Goal: Transaction & Acquisition: Download file/media

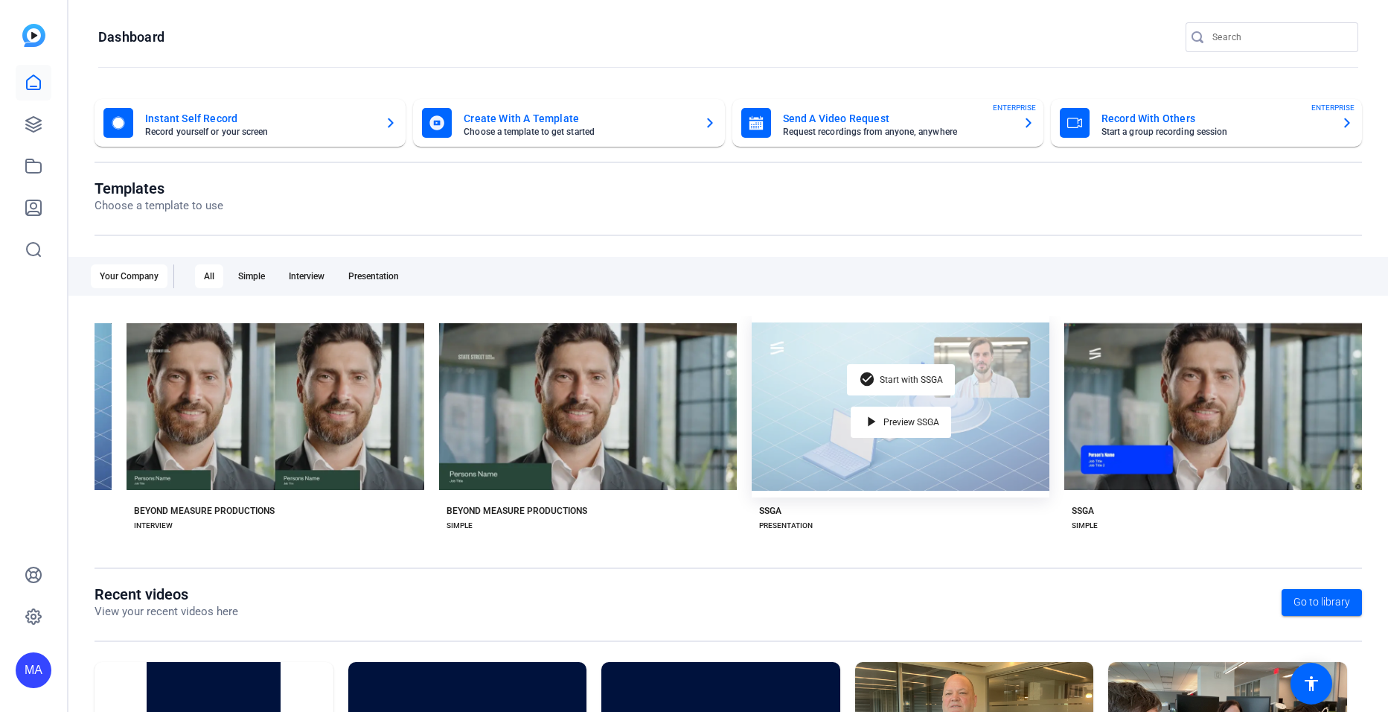
scroll to position [0, 288]
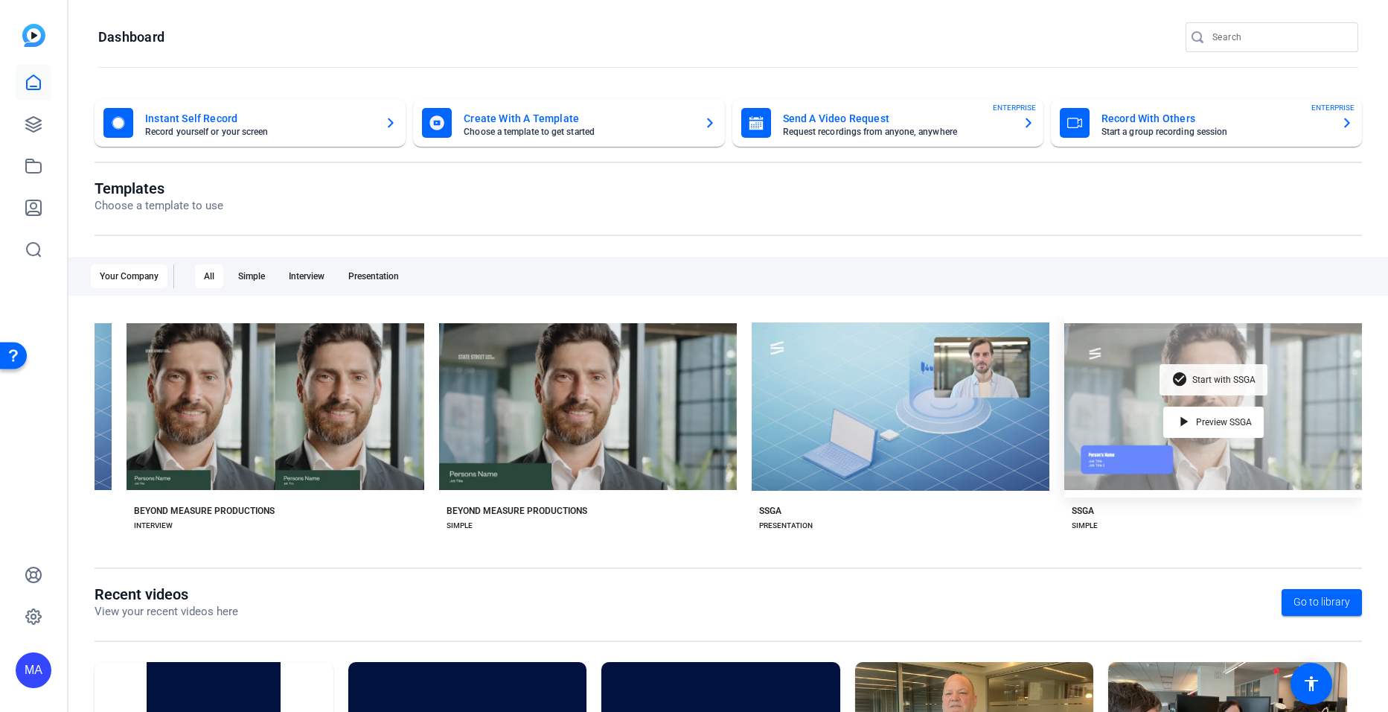
click at [1220, 368] on div "check_circle Start with SSGA" at bounding box center [1214, 379] width 108 height 31
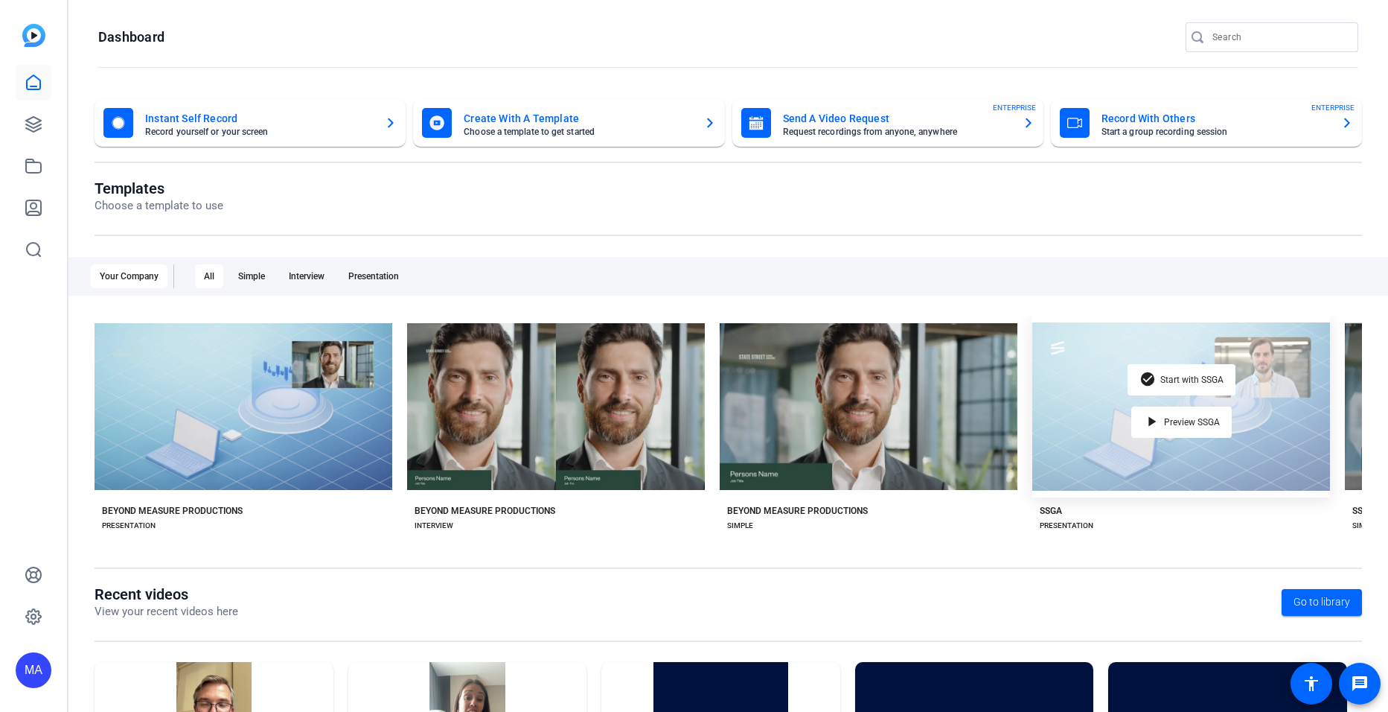
scroll to position [0, 288]
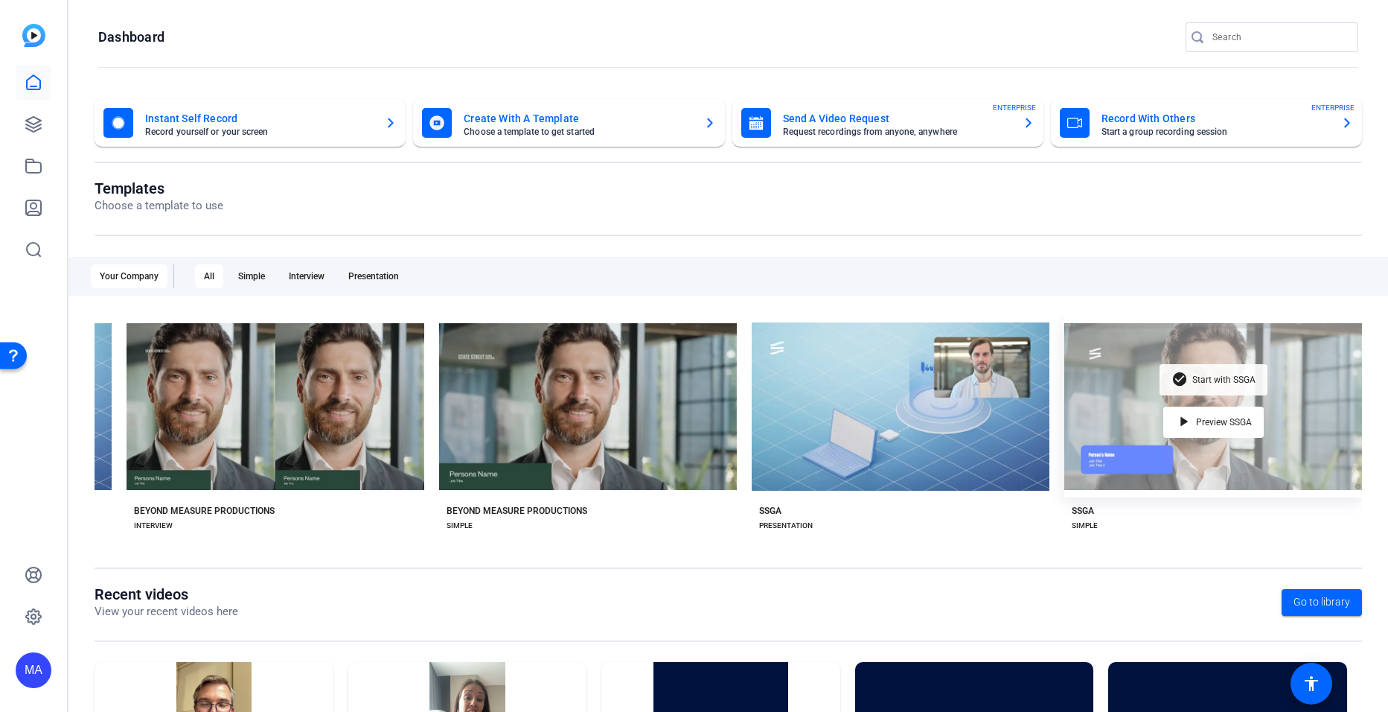
click at [1192, 375] on span "Start with SSGA" at bounding box center [1223, 379] width 63 height 9
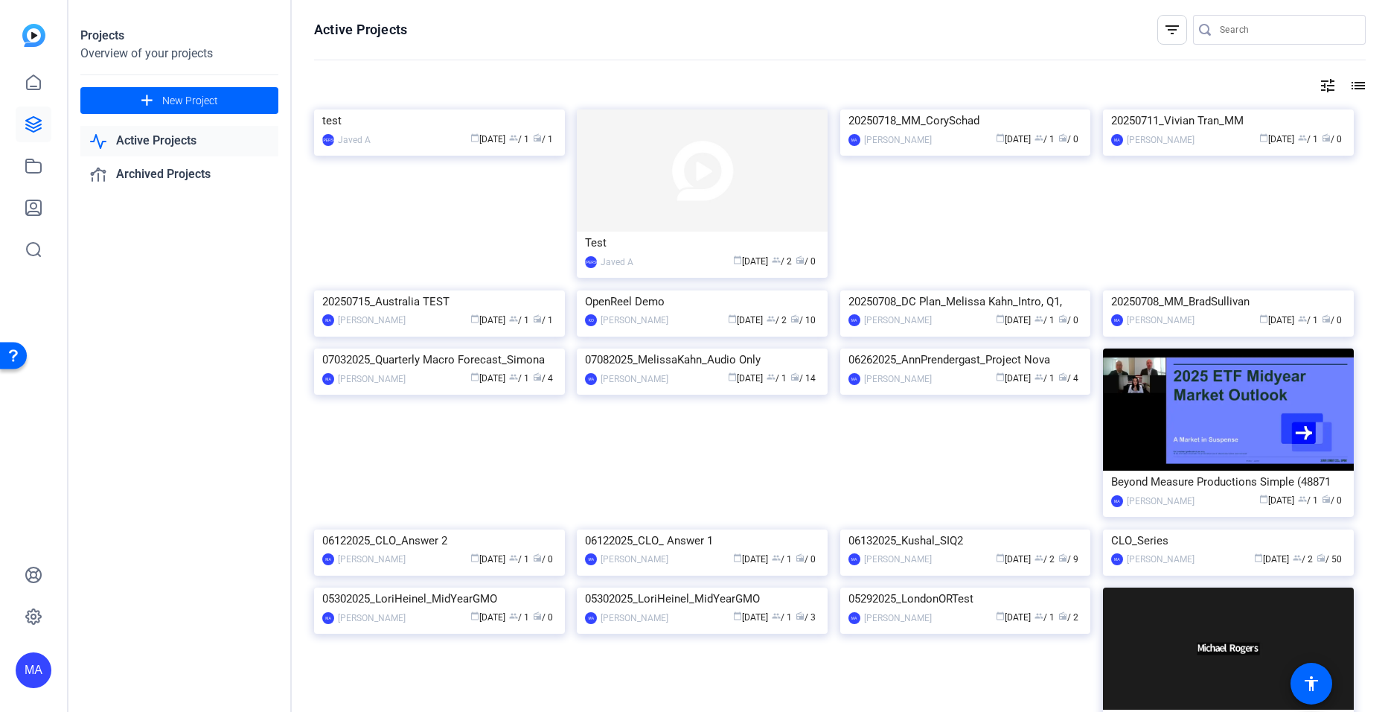
click at [240, 447] on div "Projects Overview of your projects add New Project Active Projects Archived Pro…" at bounding box center [179, 356] width 223 height 712
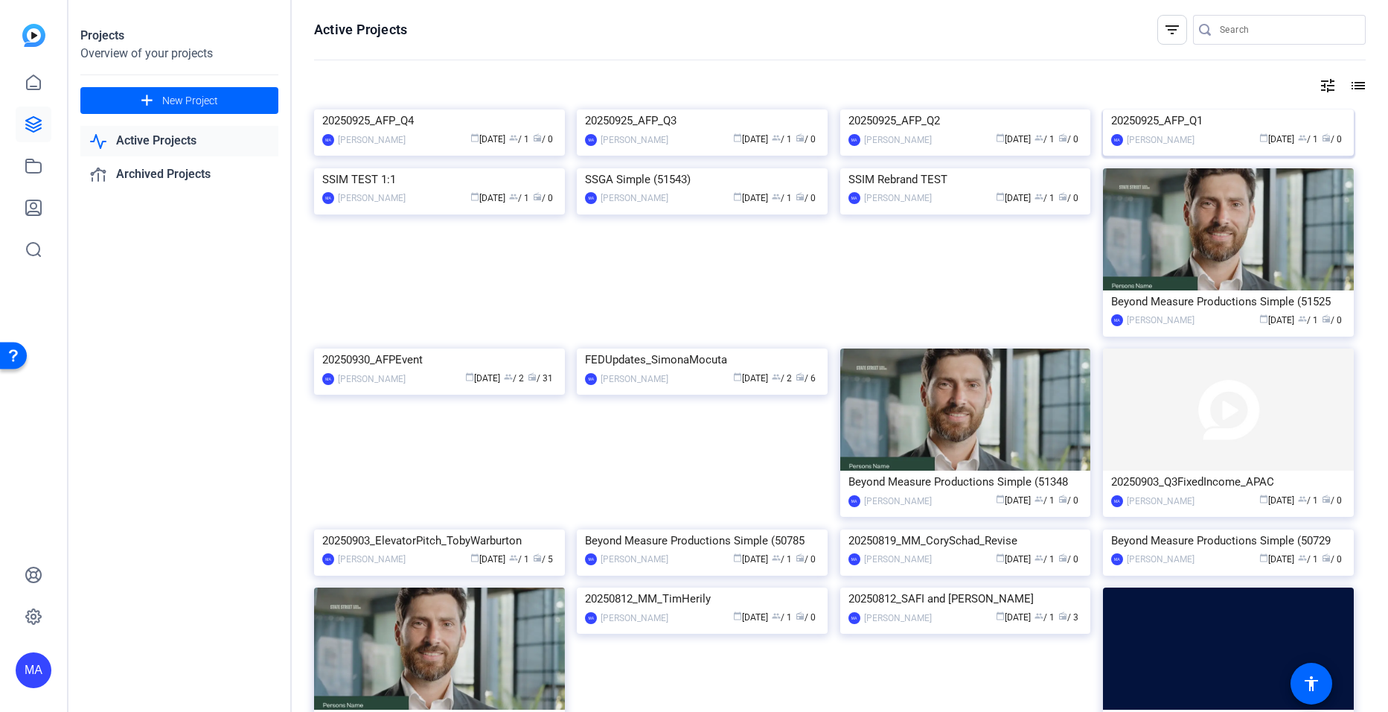
click at [1162, 109] on img at bounding box center [1228, 109] width 251 height 0
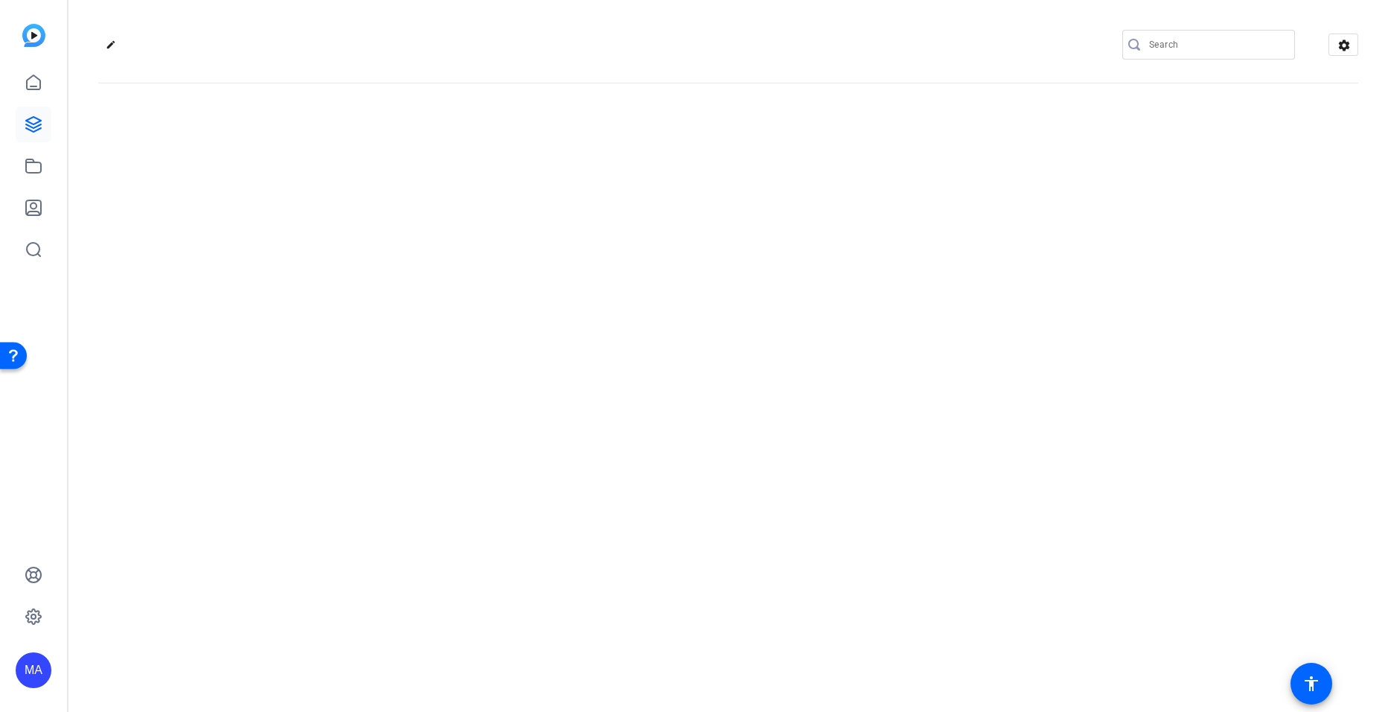
click at [1162, 220] on div "edit settings" at bounding box center [728, 356] width 1320 height 712
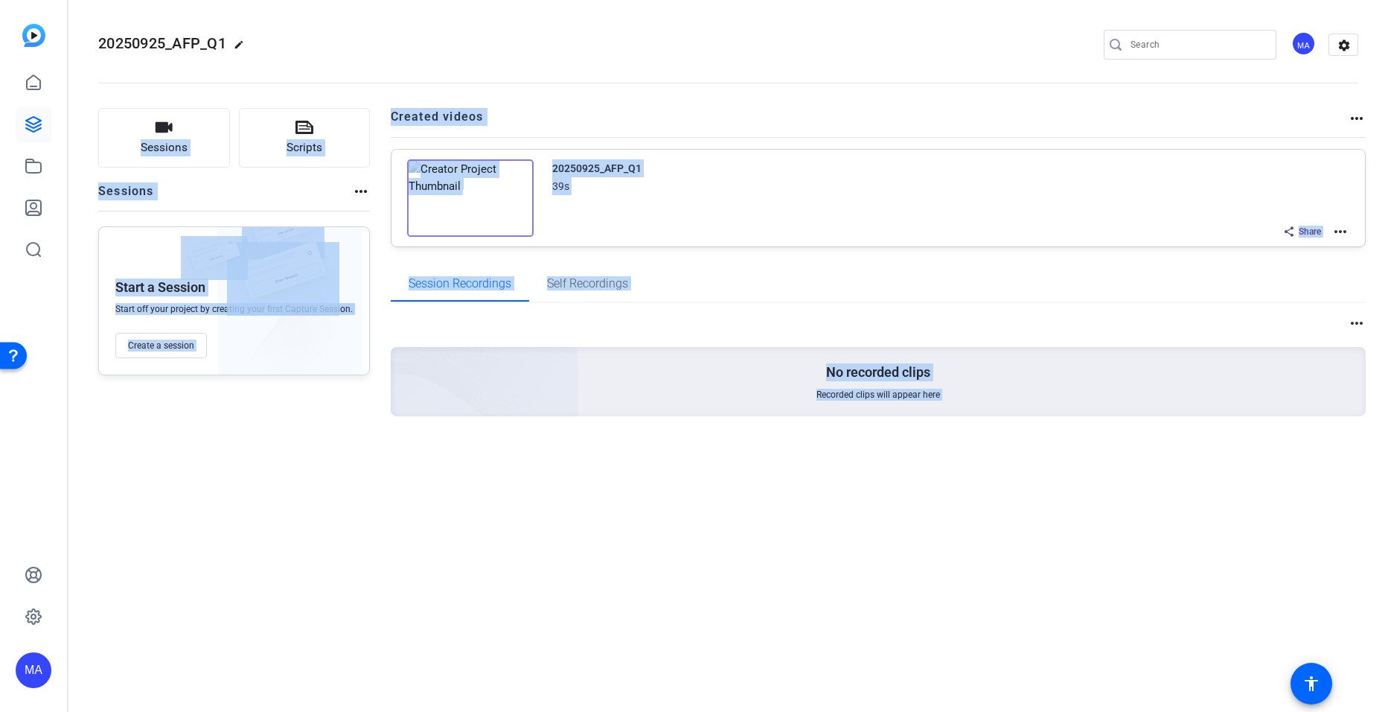
click at [467, 199] on img at bounding box center [470, 197] width 127 height 77
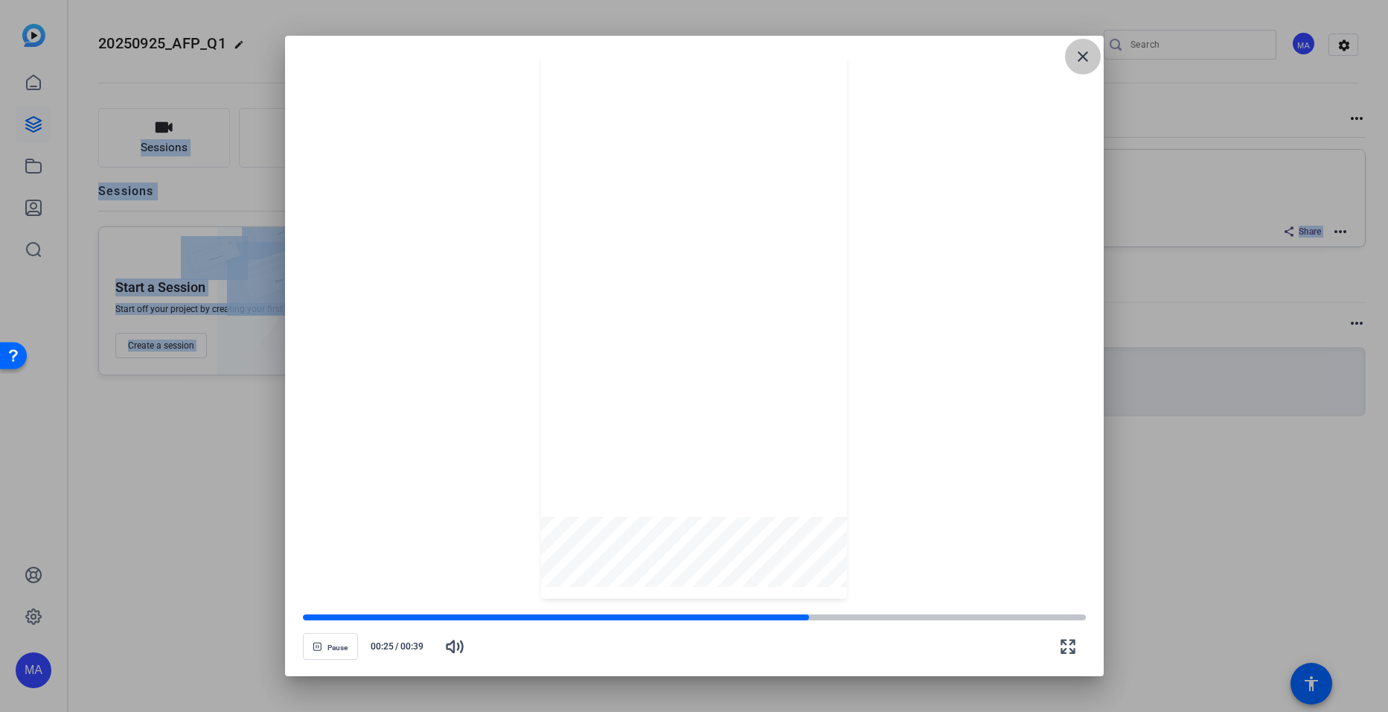
click at [1088, 56] on mat-icon "close" at bounding box center [1083, 57] width 18 height 18
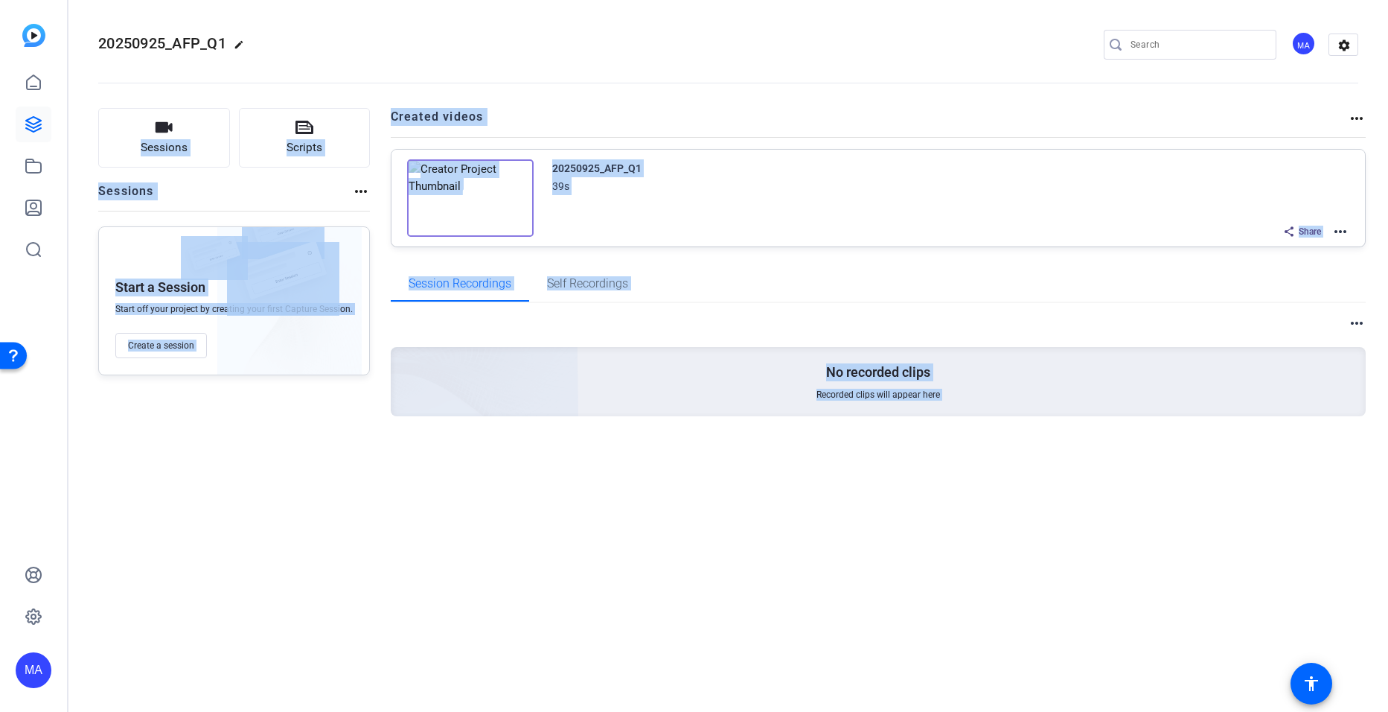
click at [1332, 227] on mat-icon "more_horiz" at bounding box center [1341, 232] width 18 height 18
click at [1256, 365] on span "Download Video" at bounding box center [1285, 361] width 103 height 18
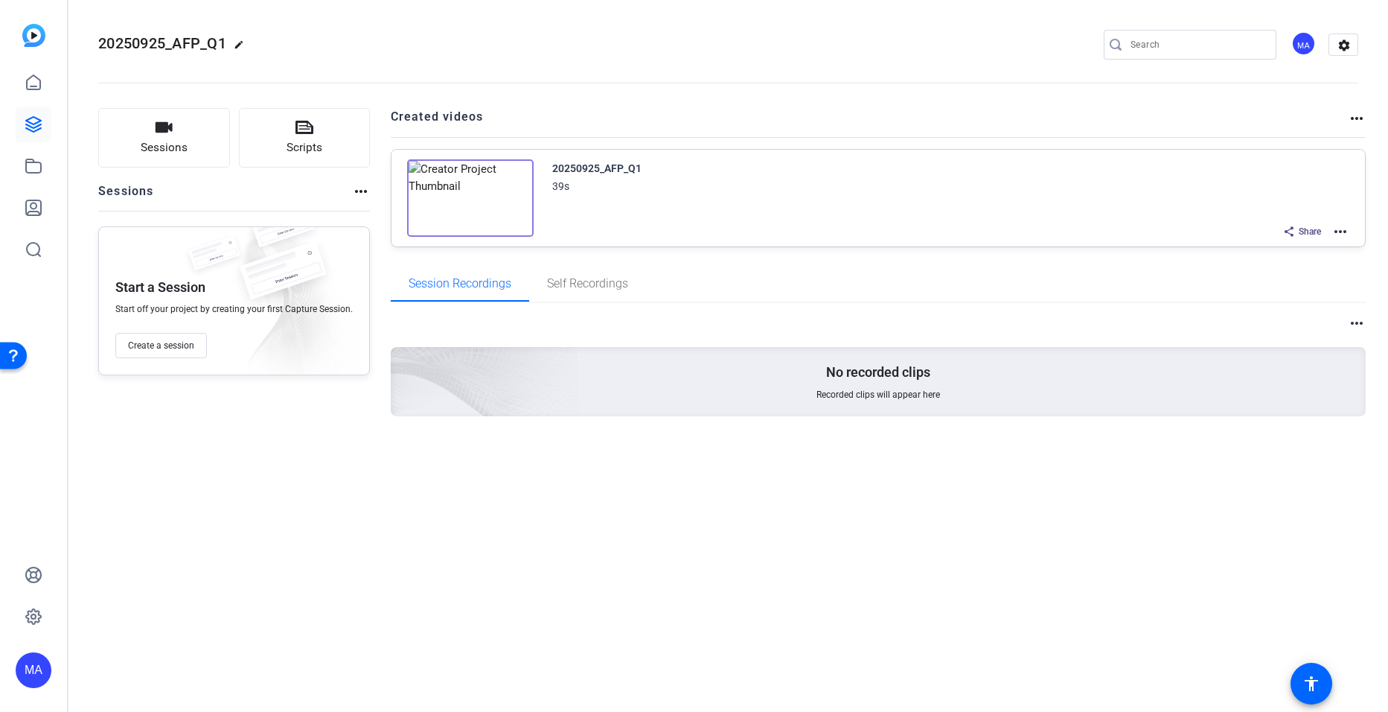
click at [892, 43] on div "20250925_AFP_Q1 edit MA settings" at bounding box center [728, 44] width 1260 height 22
click at [464, 191] on img at bounding box center [470, 197] width 127 height 77
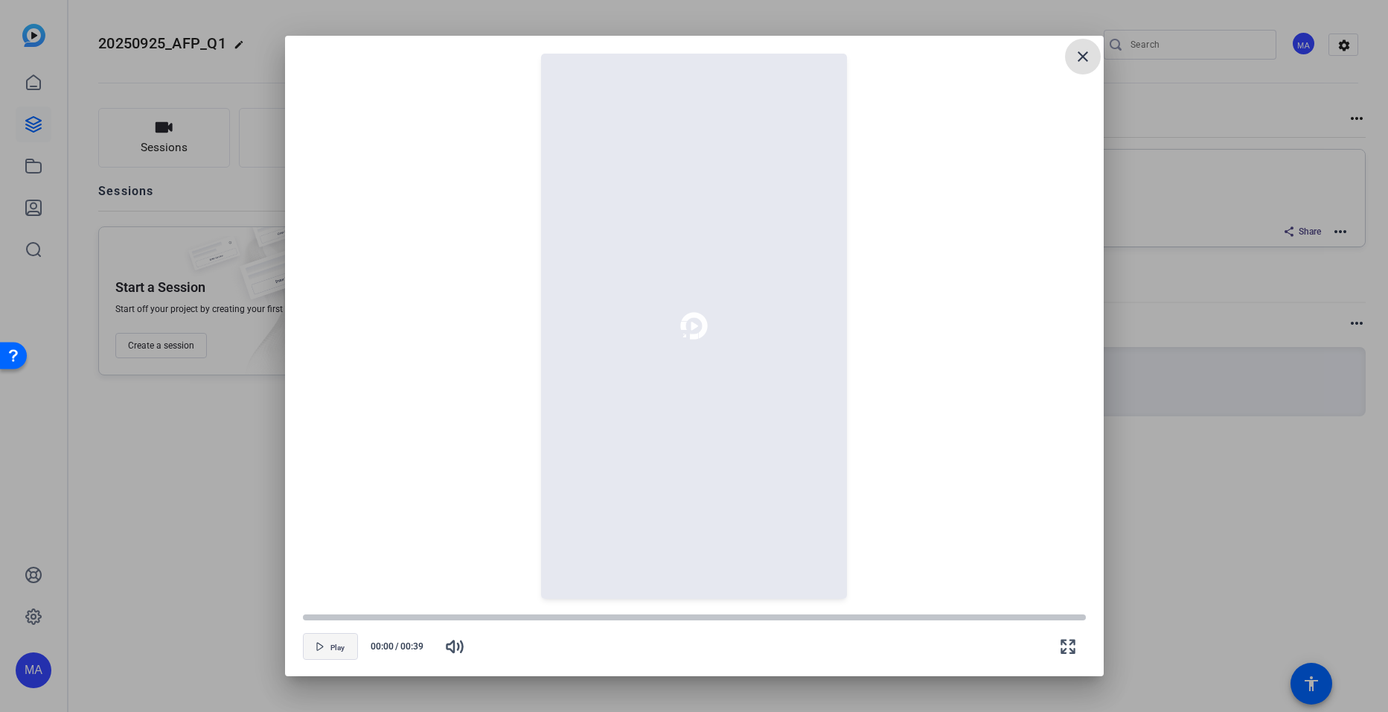
click at [325, 657] on span "button" at bounding box center [331, 646] width 54 height 36
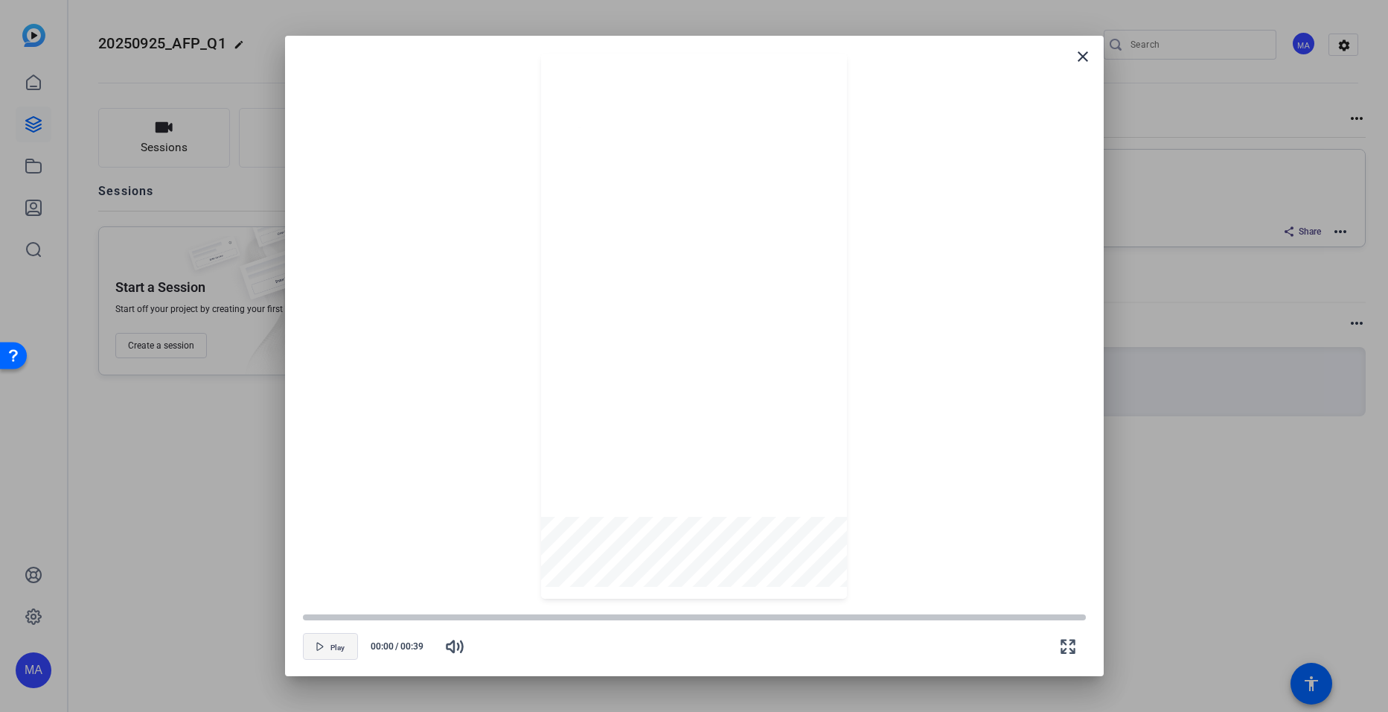
click at [327, 652] on span "button" at bounding box center [331, 646] width 54 height 36
click at [1086, 53] on mat-icon "close" at bounding box center [1083, 57] width 18 height 18
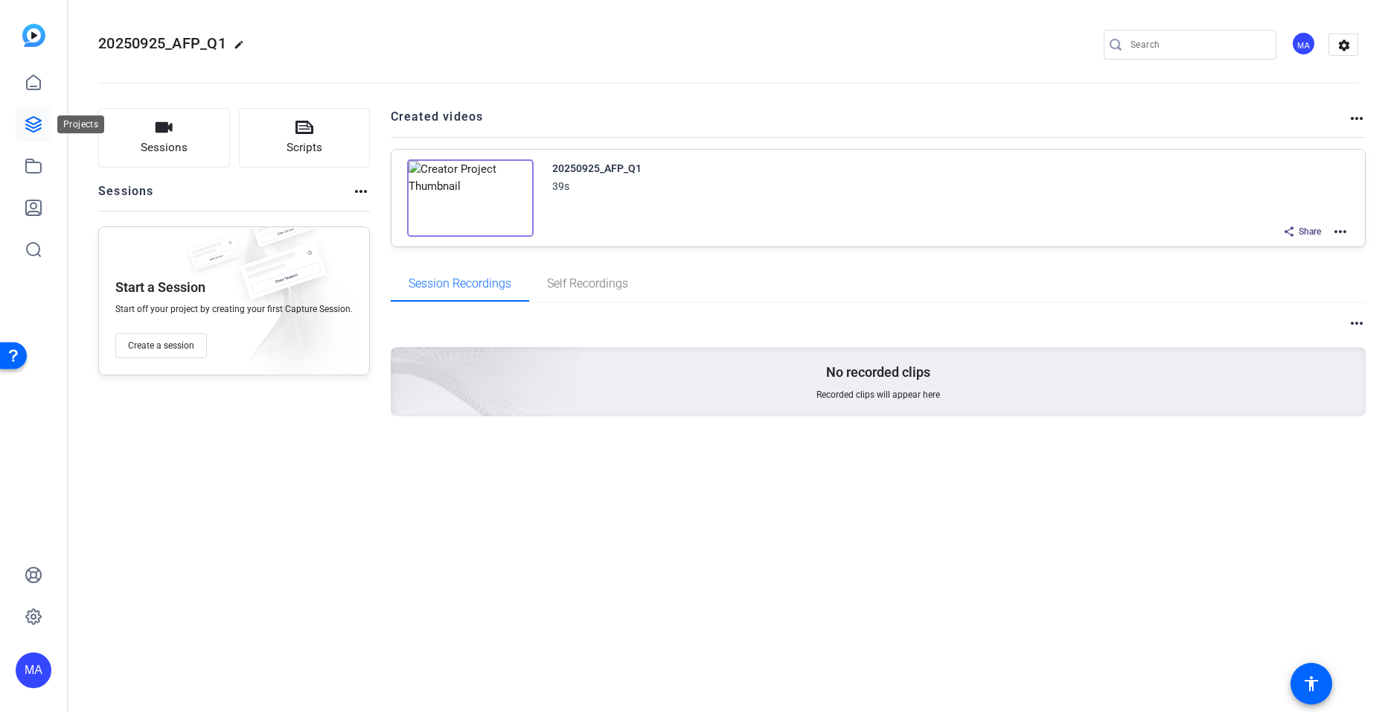
click at [27, 126] on icon at bounding box center [34, 124] width 18 height 18
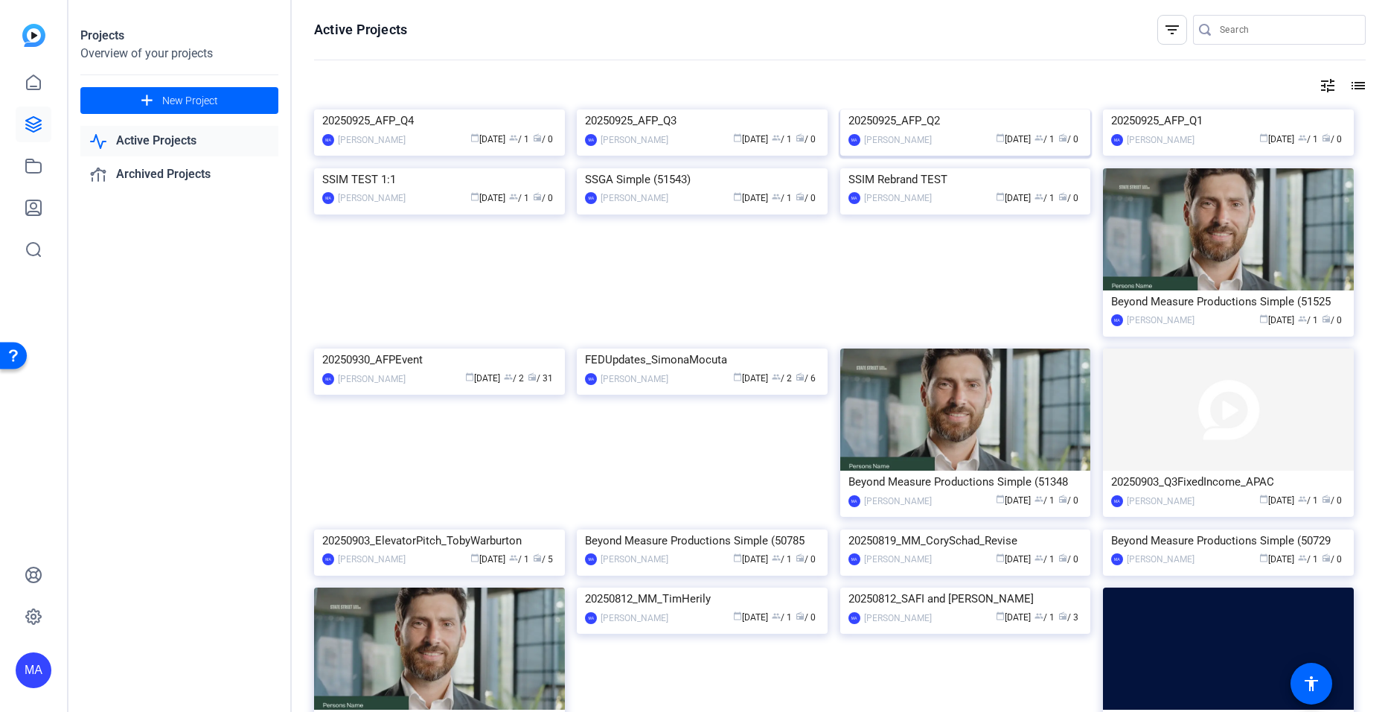
click at [915, 109] on img at bounding box center [965, 109] width 251 height 0
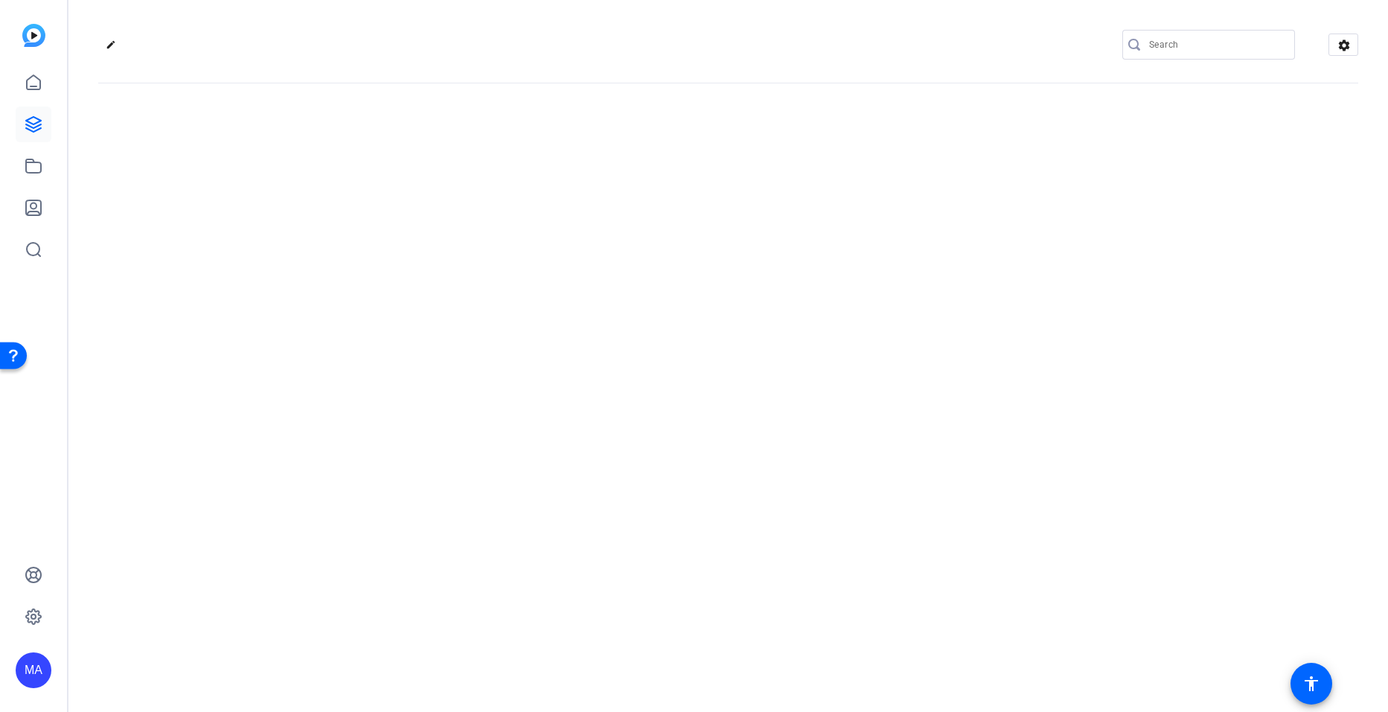
click at [915, 218] on div "edit settings" at bounding box center [728, 356] width 1320 height 712
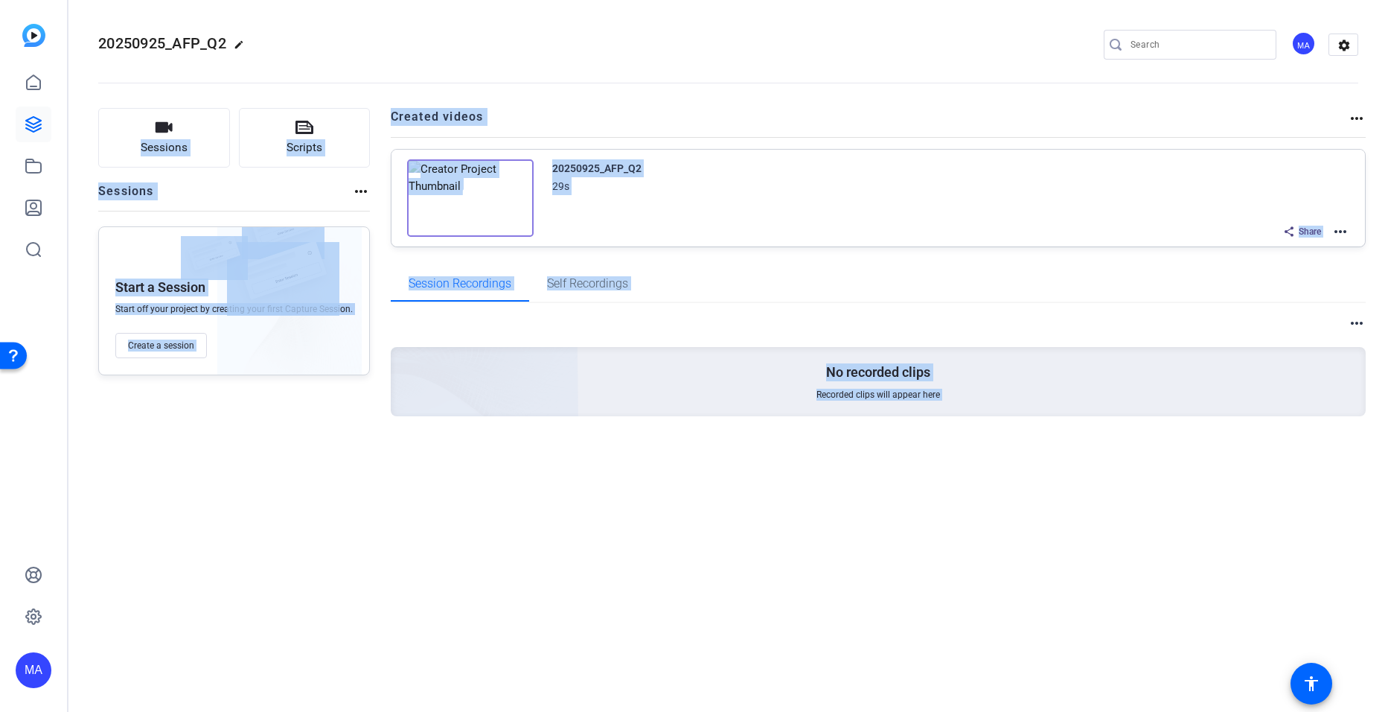
click at [418, 604] on div "20250925_AFP_Q2 edit MA settings Sessions Scripts Sessions more_horiz Start a S…" at bounding box center [728, 356] width 1320 height 712
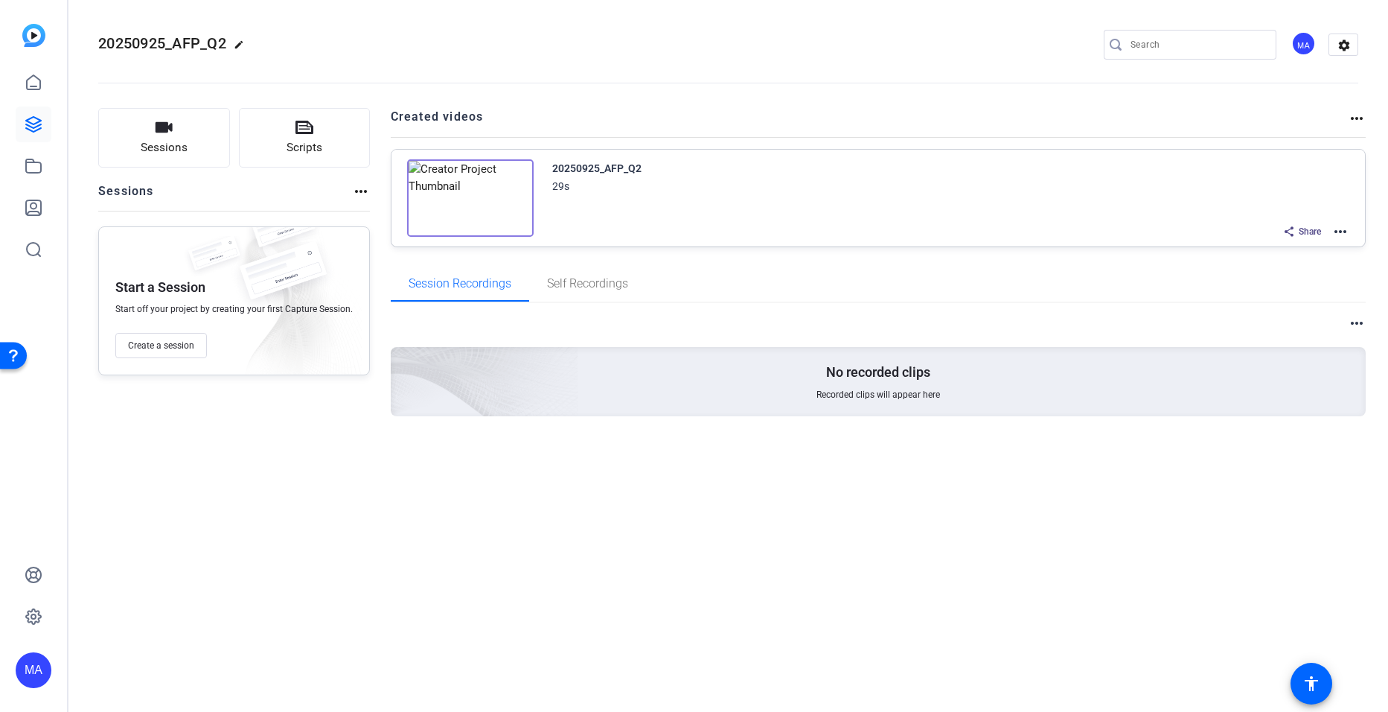
click at [460, 198] on img at bounding box center [470, 197] width 127 height 77
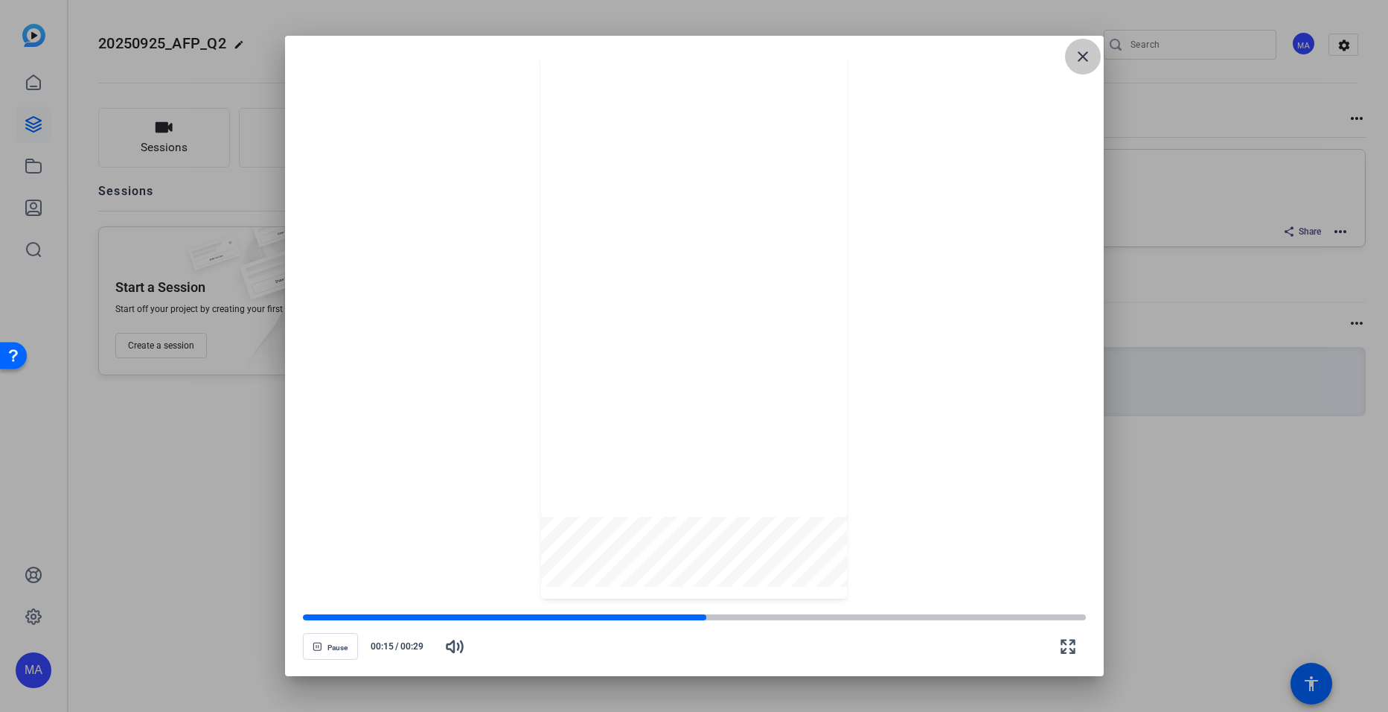
click at [1077, 60] on mat-icon "close" at bounding box center [1083, 57] width 18 height 18
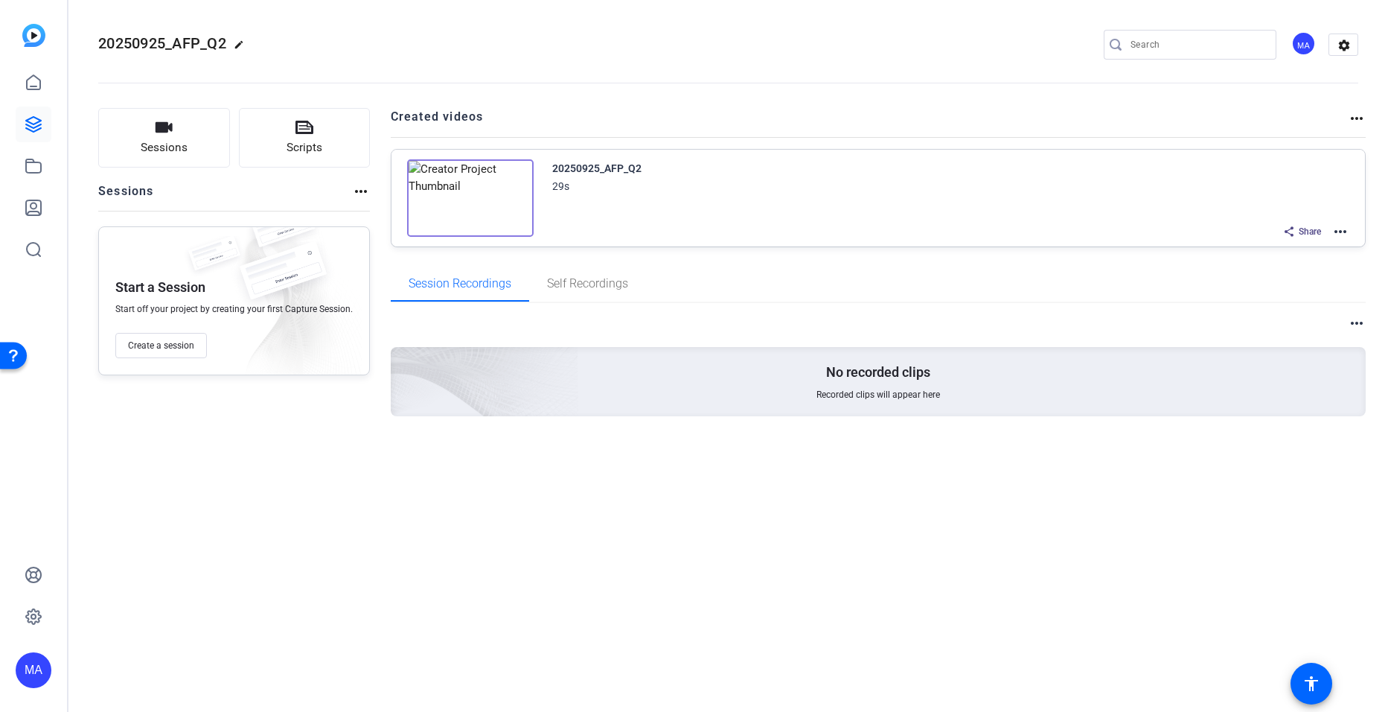
click at [1350, 240] on div "20250925_AFP_Q2 29s Share more_horiz" at bounding box center [878, 198] width 974 height 97
click at [1342, 236] on mat-icon "more_horiz" at bounding box center [1341, 232] width 18 height 18
click at [1268, 246] on span "Edit in Creator" at bounding box center [1285, 249] width 103 height 18
click at [460, 196] on img at bounding box center [470, 197] width 127 height 77
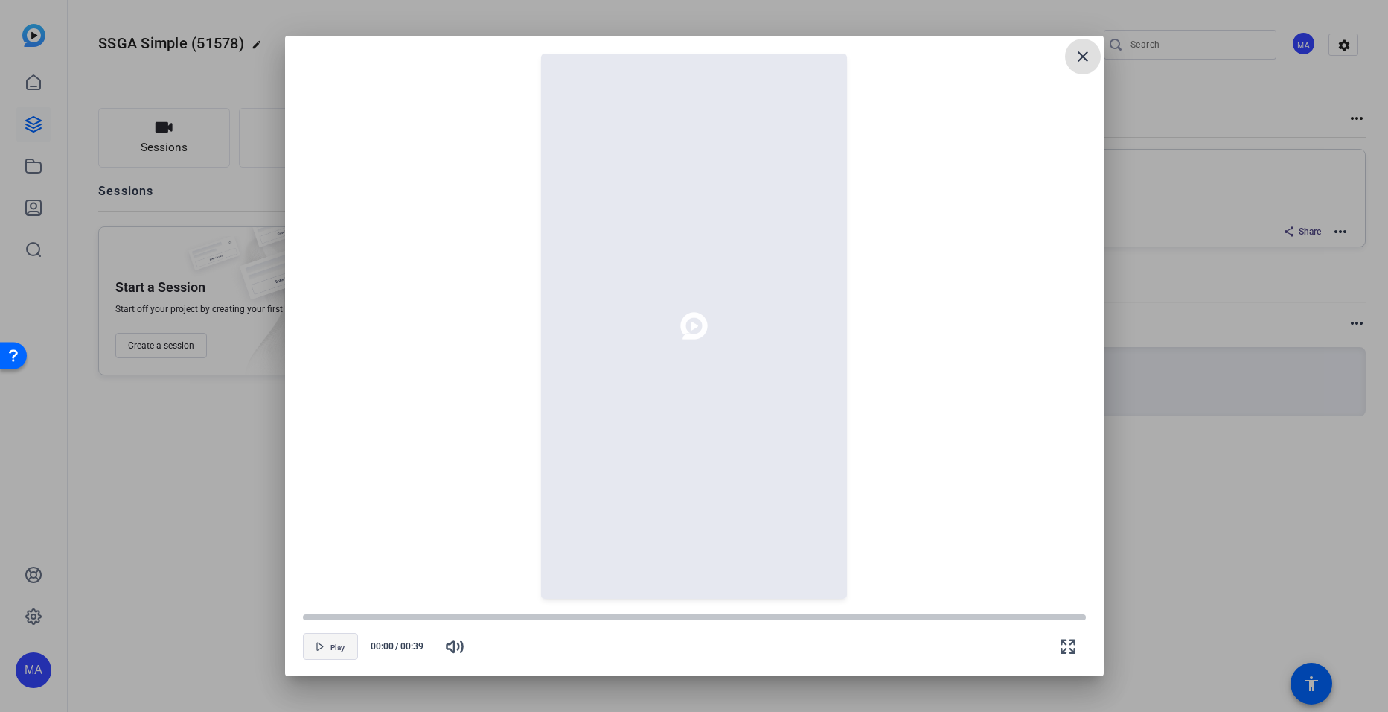
click at [339, 646] on span "Play" at bounding box center [337, 647] width 14 height 9
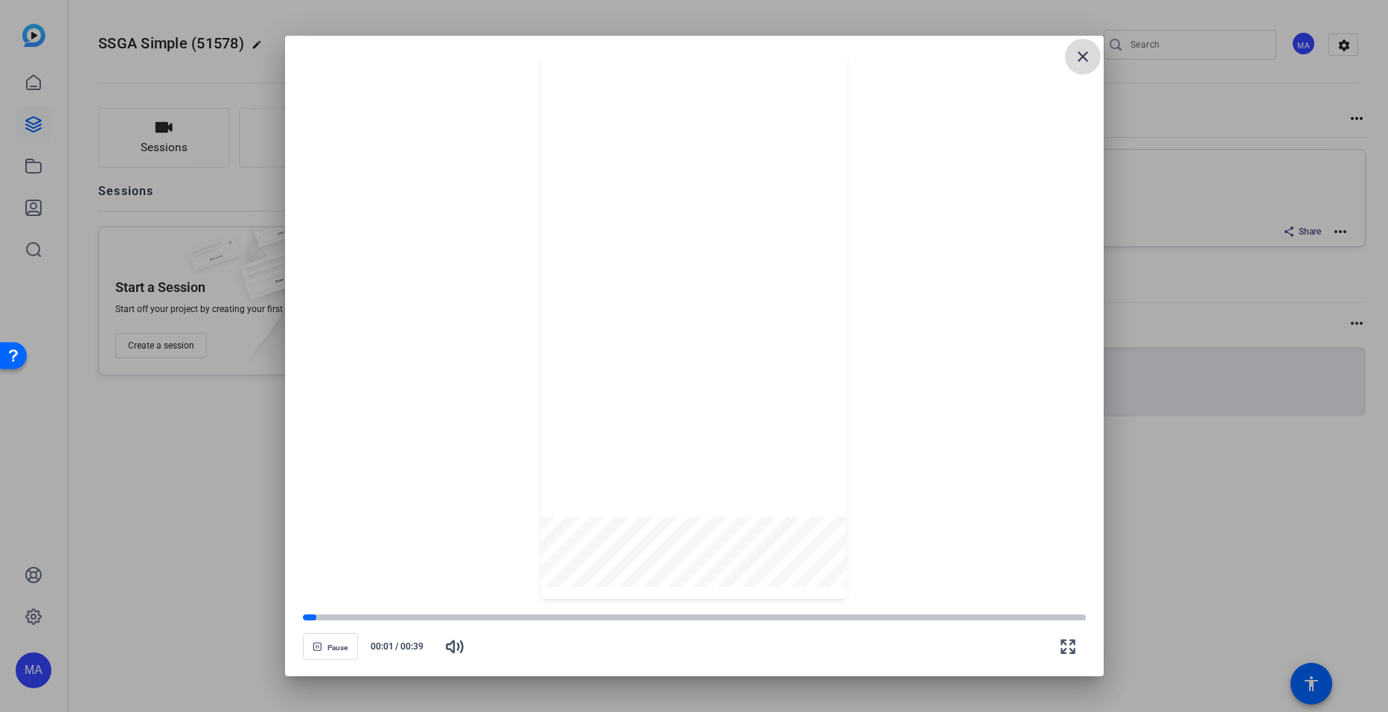
click at [1078, 52] on mat-icon "close" at bounding box center [1083, 57] width 18 height 18
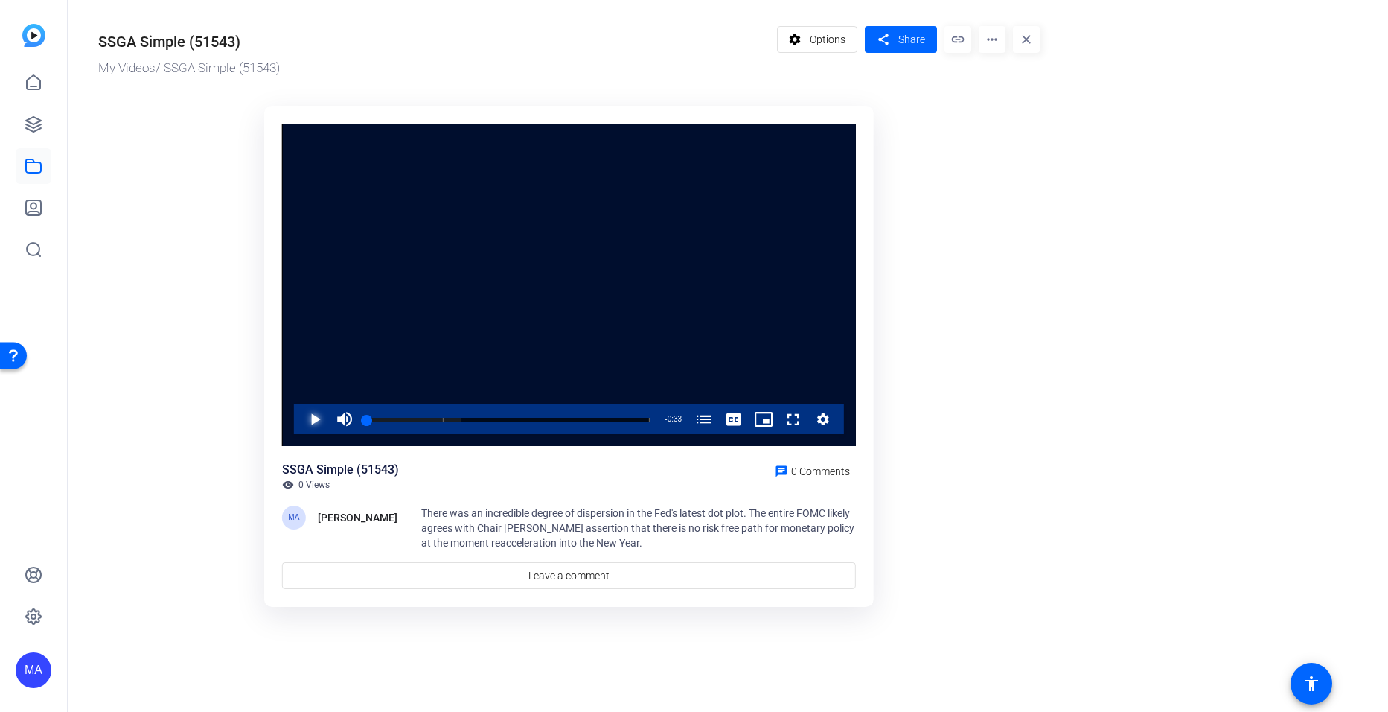
click at [300, 421] on span "Video Player" at bounding box center [300, 419] width 0 height 30
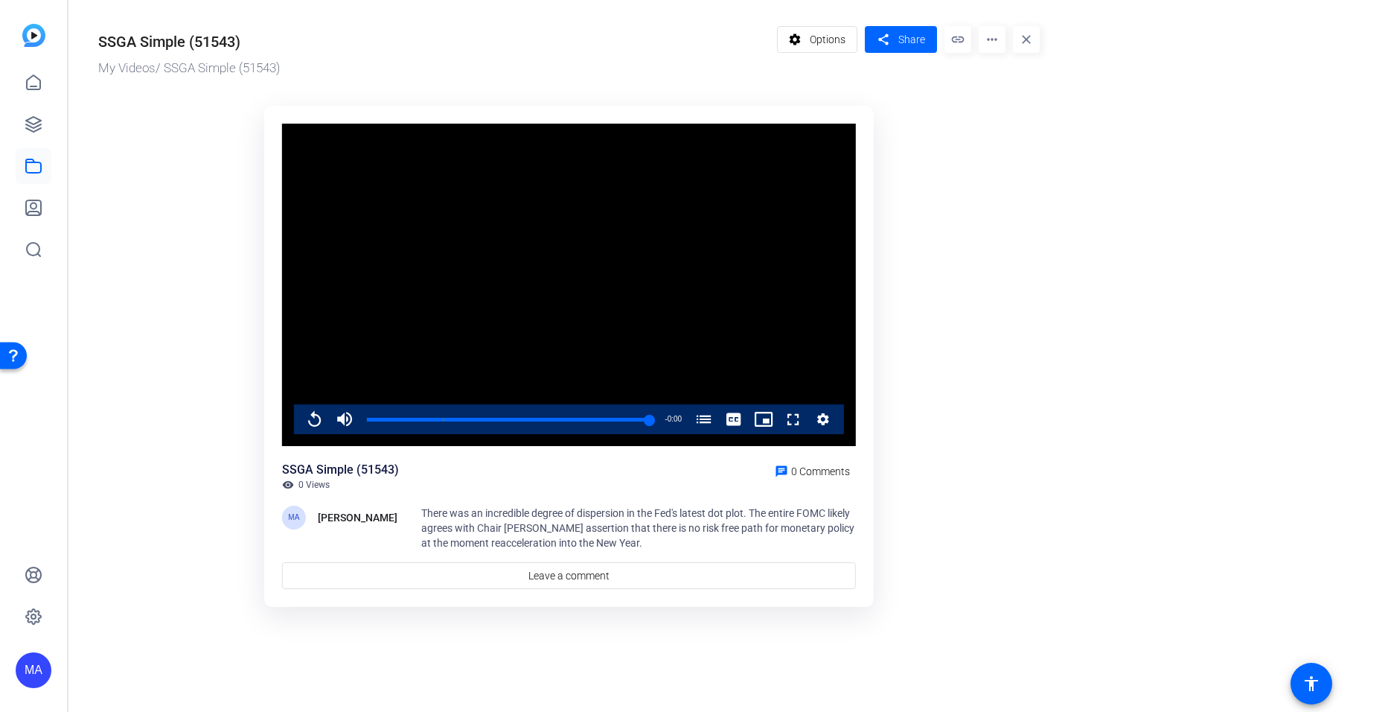
click at [187, 191] on ktd-grid "Video Player is loading. Play Video Replay Mute Current Time 0:33 / Duration 0:…" at bounding box center [569, 357] width 942 height 521
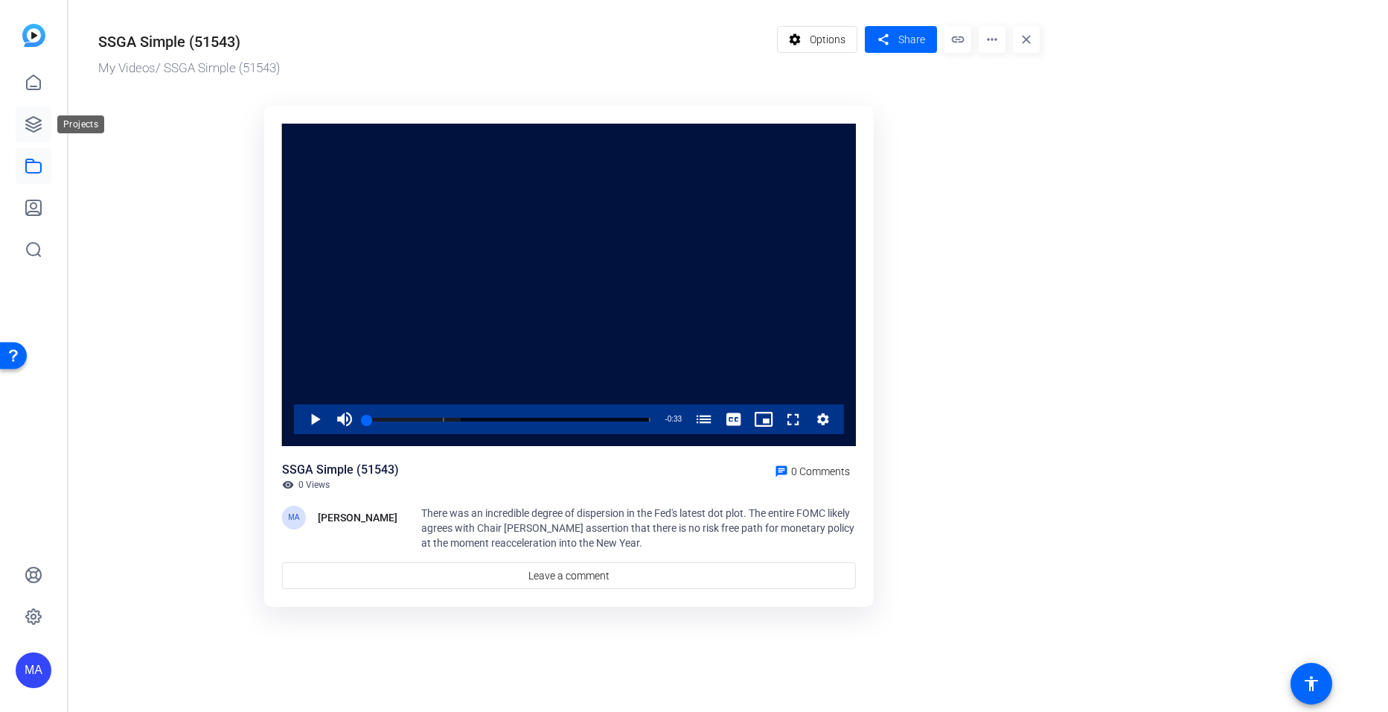
click at [37, 118] on icon at bounding box center [33, 124] width 15 height 15
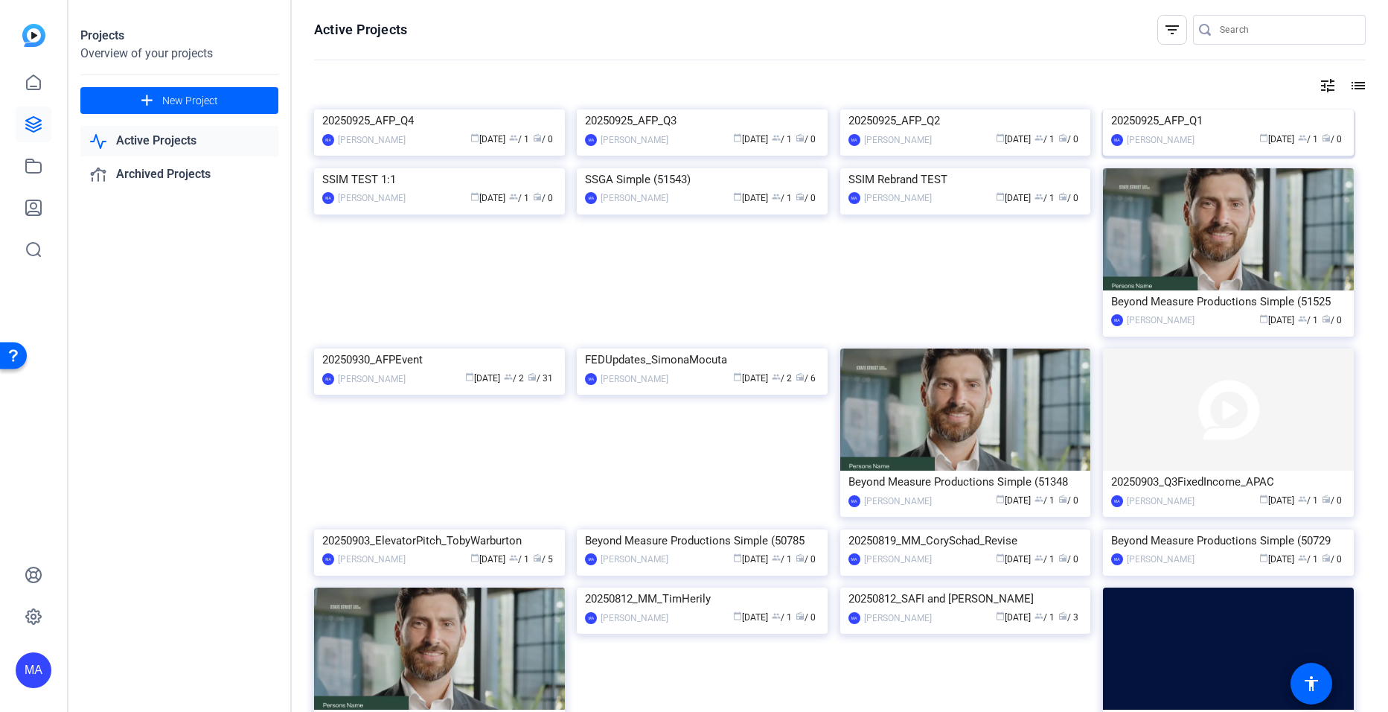
click at [1204, 109] on img at bounding box center [1228, 109] width 251 height 0
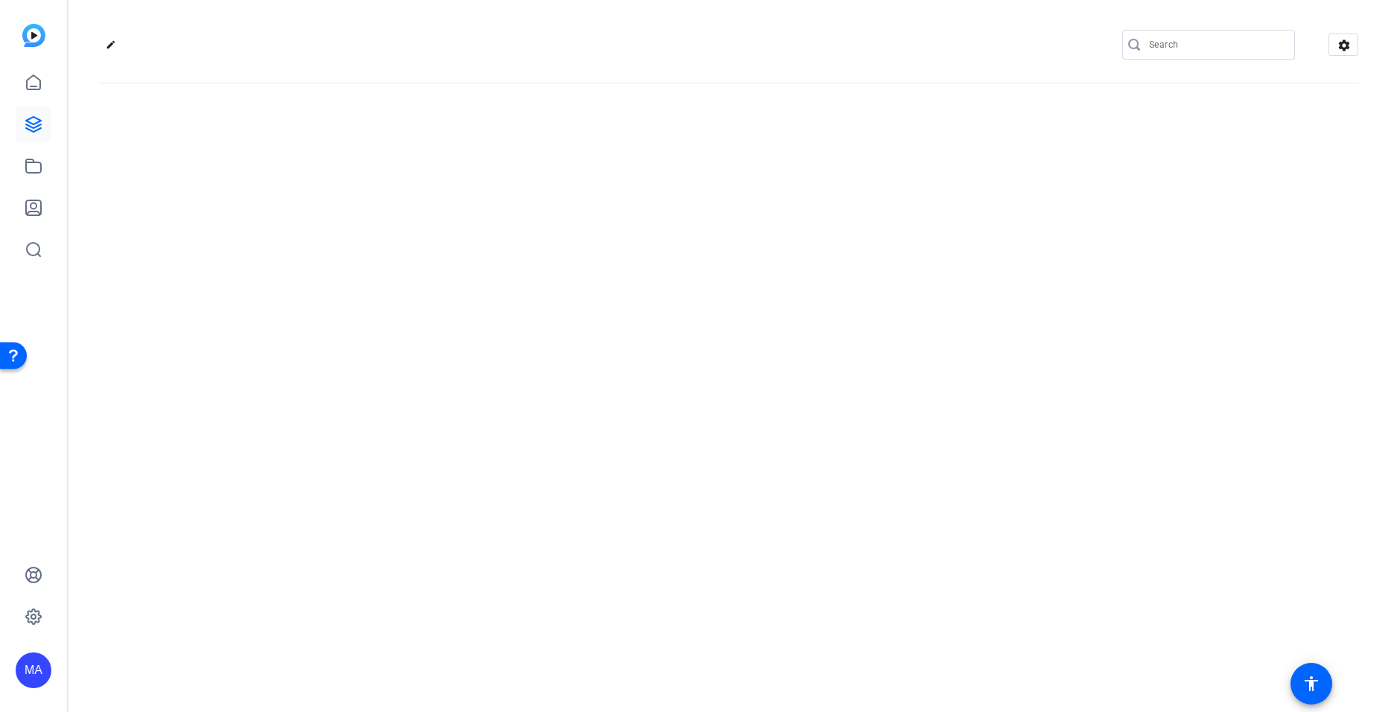
click at [1204, 217] on div "edit settings" at bounding box center [728, 356] width 1320 height 712
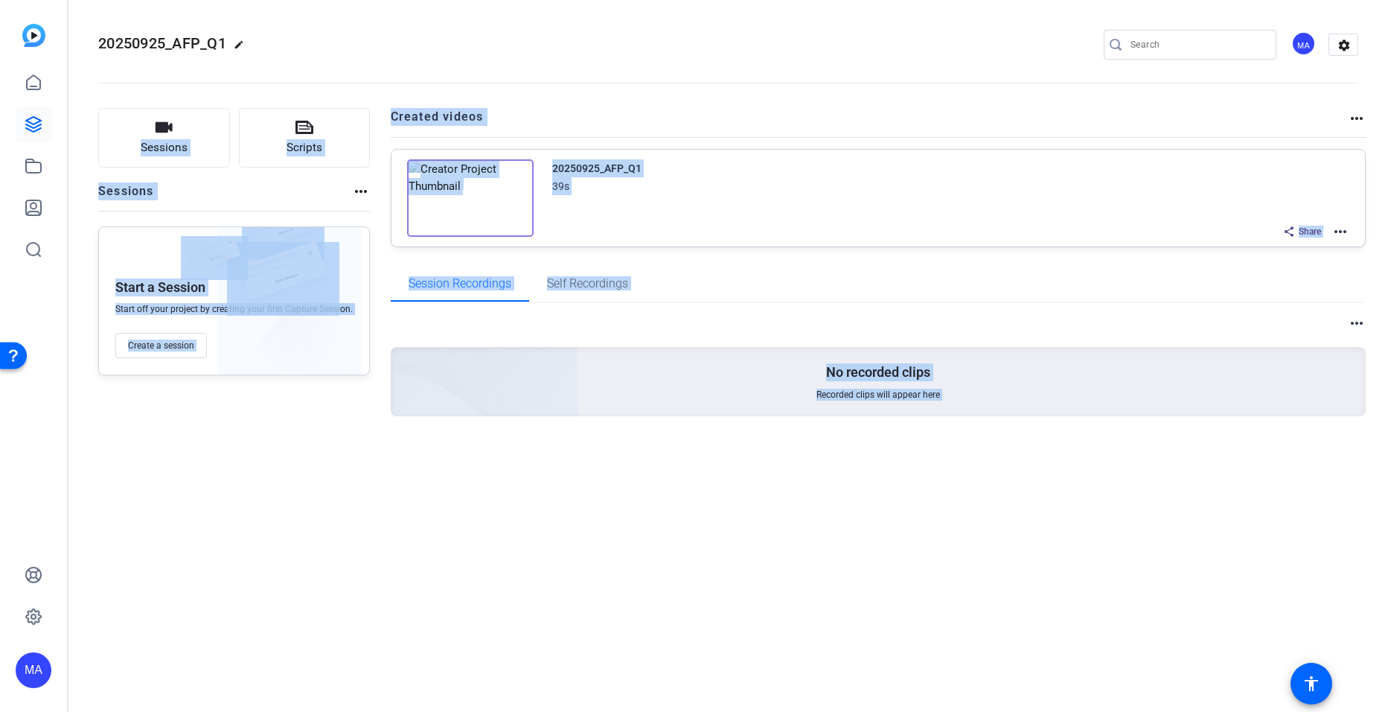
click at [534, 520] on div "20250925_AFP_Q1 edit MA settings Sessions Scripts Sessions more_horiz Start a S…" at bounding box center [728, 356] width 1320 height 712
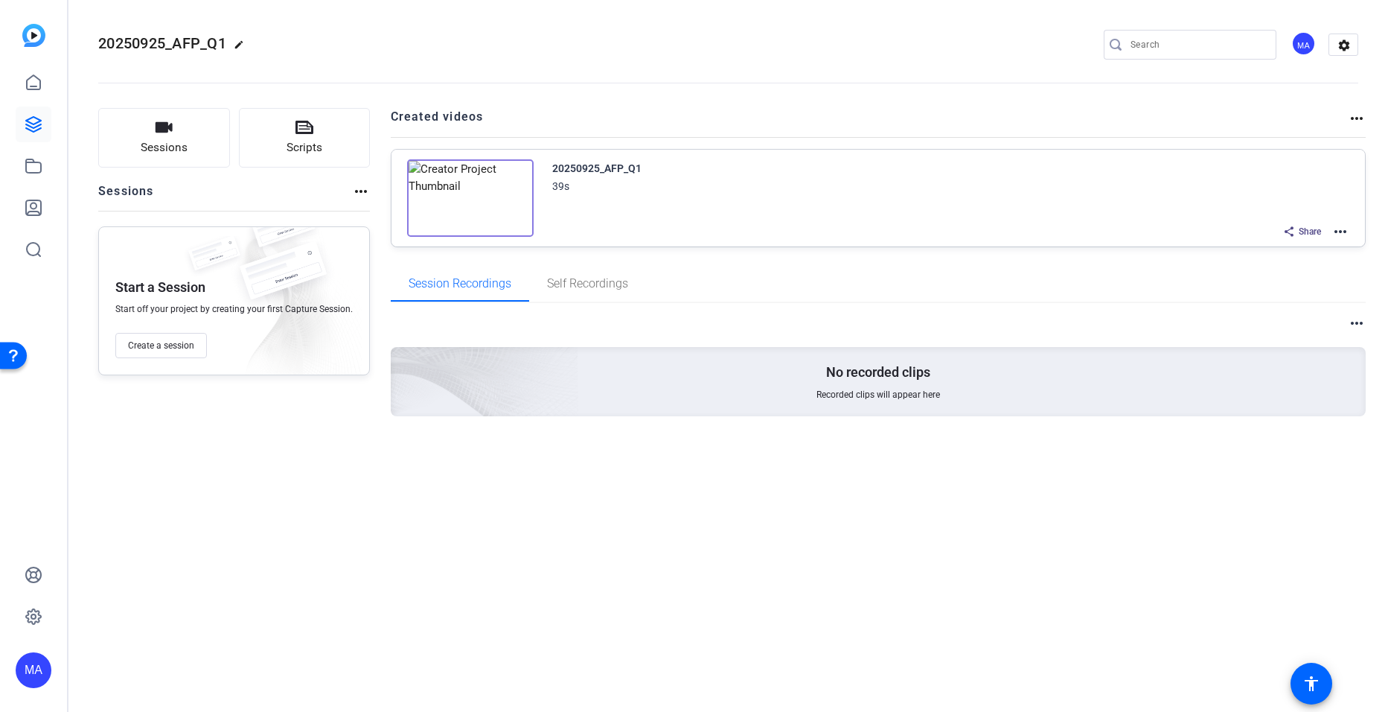
click at [469, 194] on img at bounding box center [470, 197] width 127 height 77
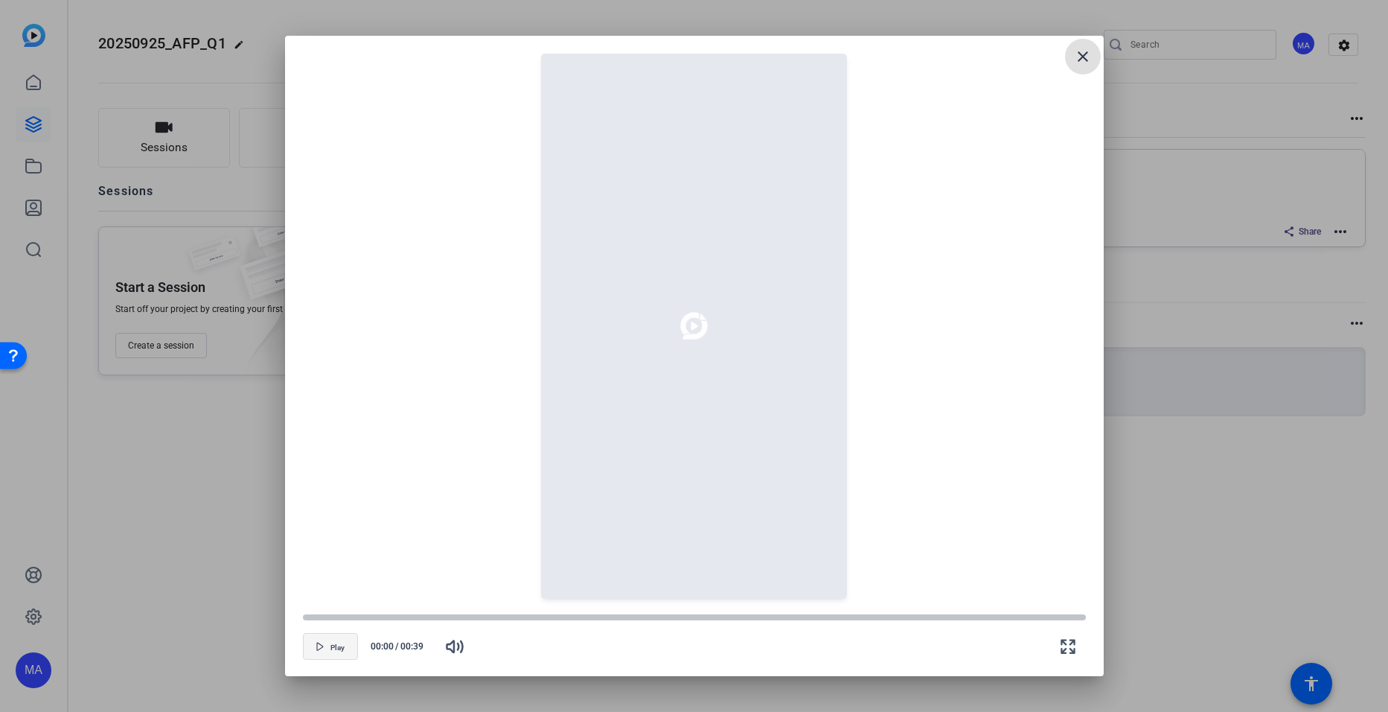
click at [340, 646] on span "Play" at bounding box center [337, 647] width 14 height 9
click at [1089, 60] on mat-icon "close" at bounding box center [1083, 57] width 18 height 18
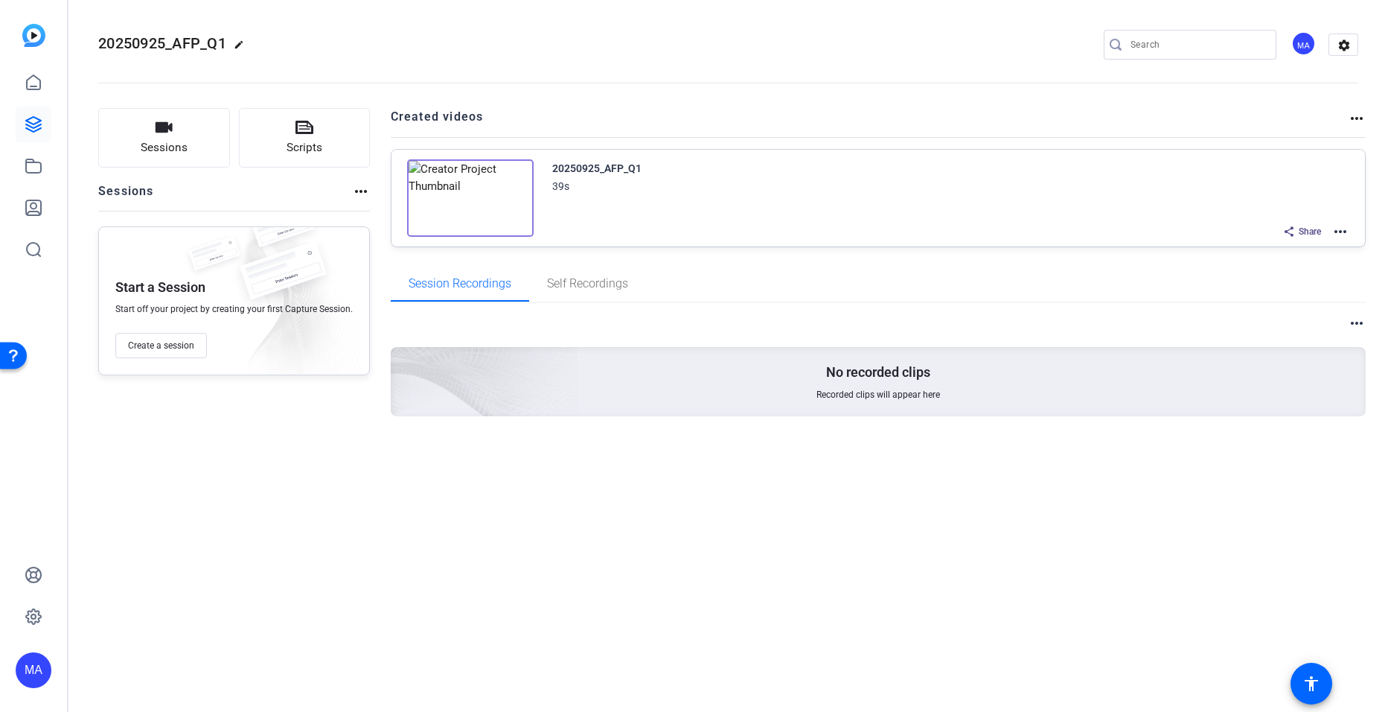
click at [1346, 230] on mat-icon "more_horiz" at bounding box center [1341, 232] width 18 height 18
click at [1253, 354] on span "Download Video" at bounding box center [1285, 361] width 103 height 18
click at [1336, 231] on mat-icon "more_horiz" at bounding box center [1341, 232] width 18 height 18
click at [1254, 249] on span "Edit in Creator" at bounding box center [1285, 249] width 103 height 18
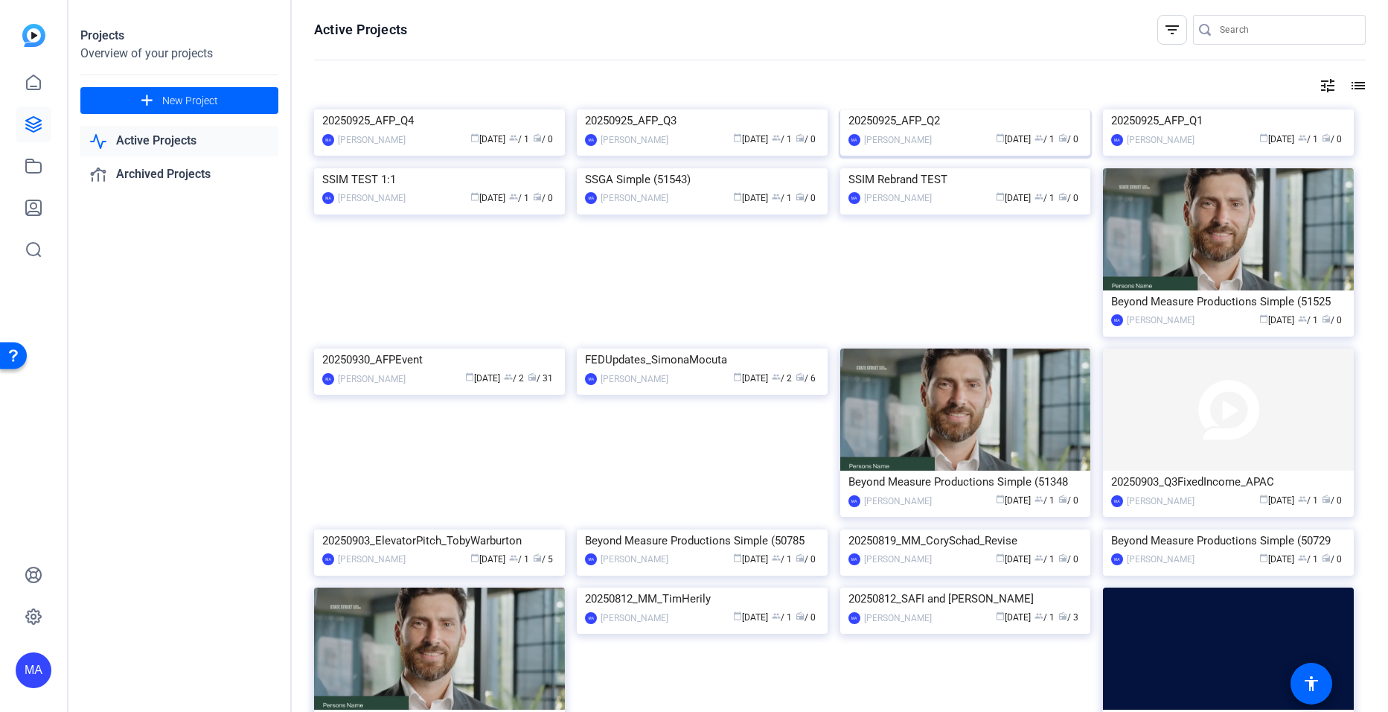
click at [1021, 109] on img at bounding box center [965, 109] width 251 height 0
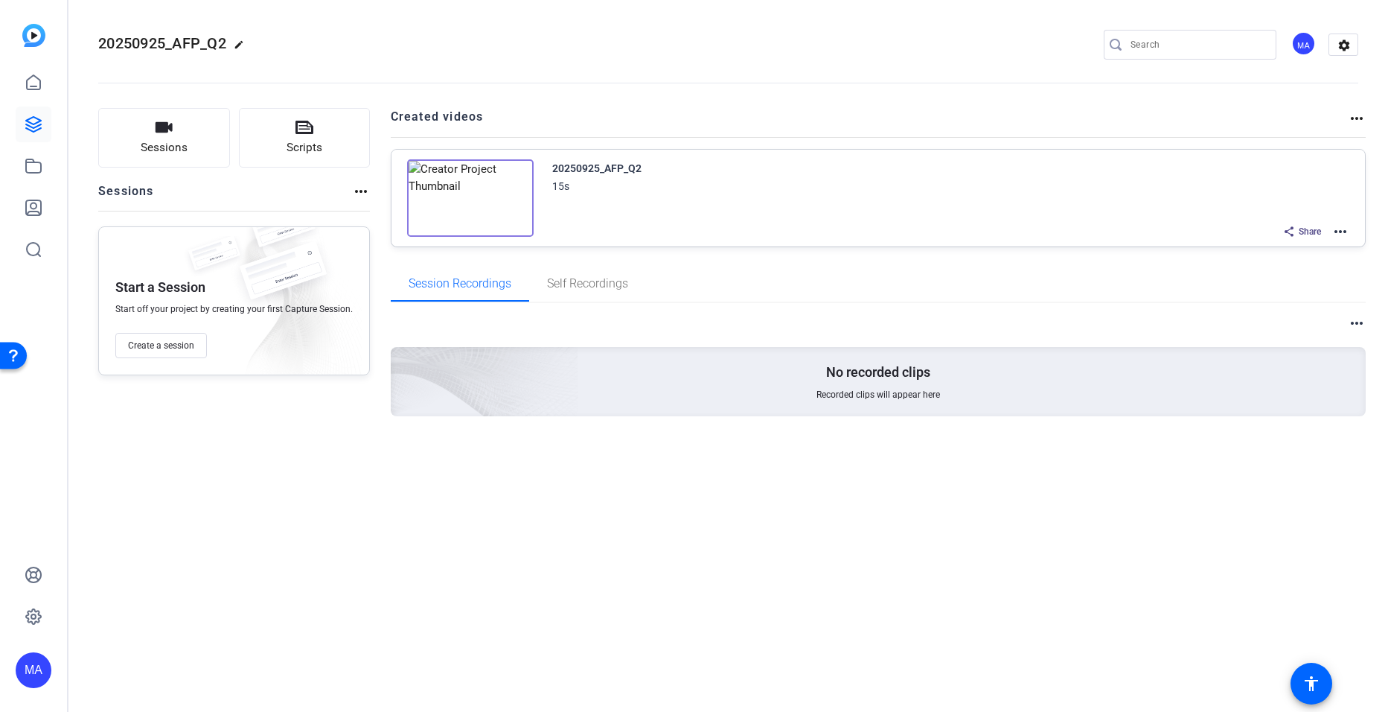
click at [465, 199] on img at bounding box center [470, 197] width 127 height 77
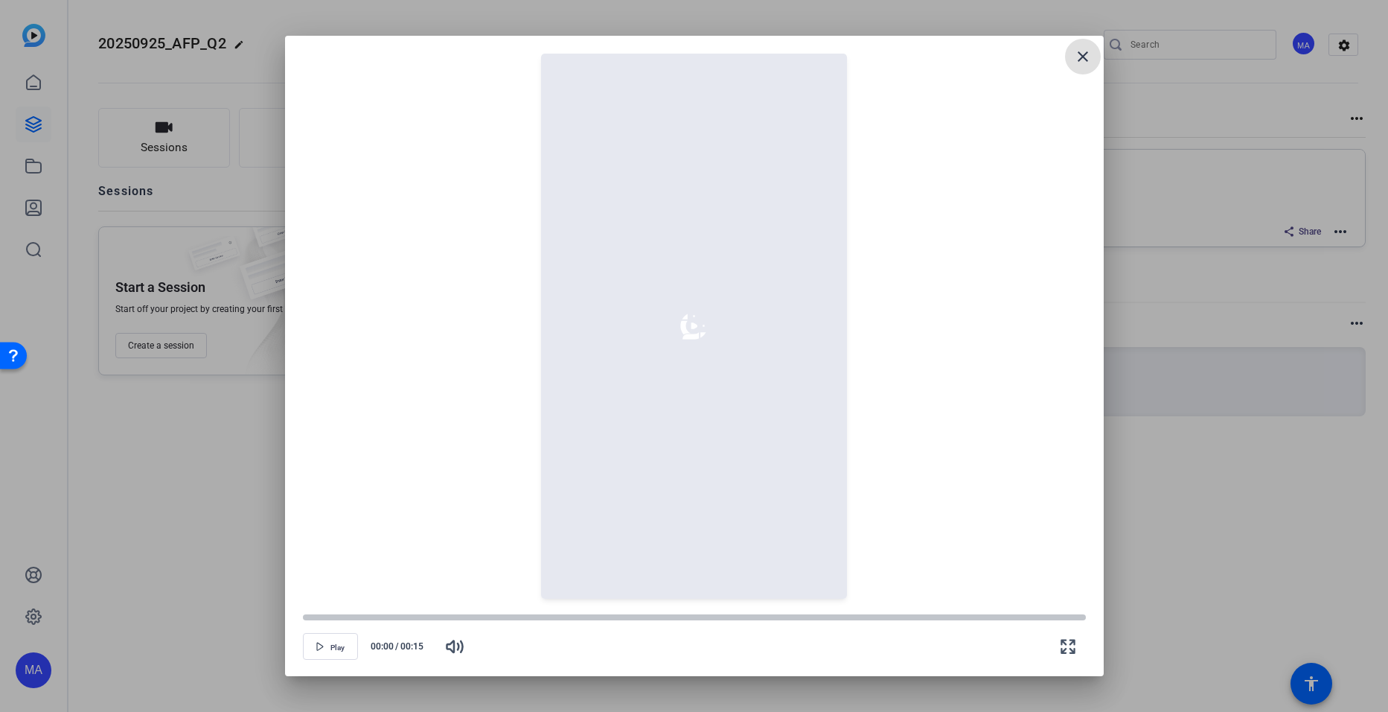
click at [1079, 51] on mat-icon "close" at bounding box center [1083, 57] width 18 height 18
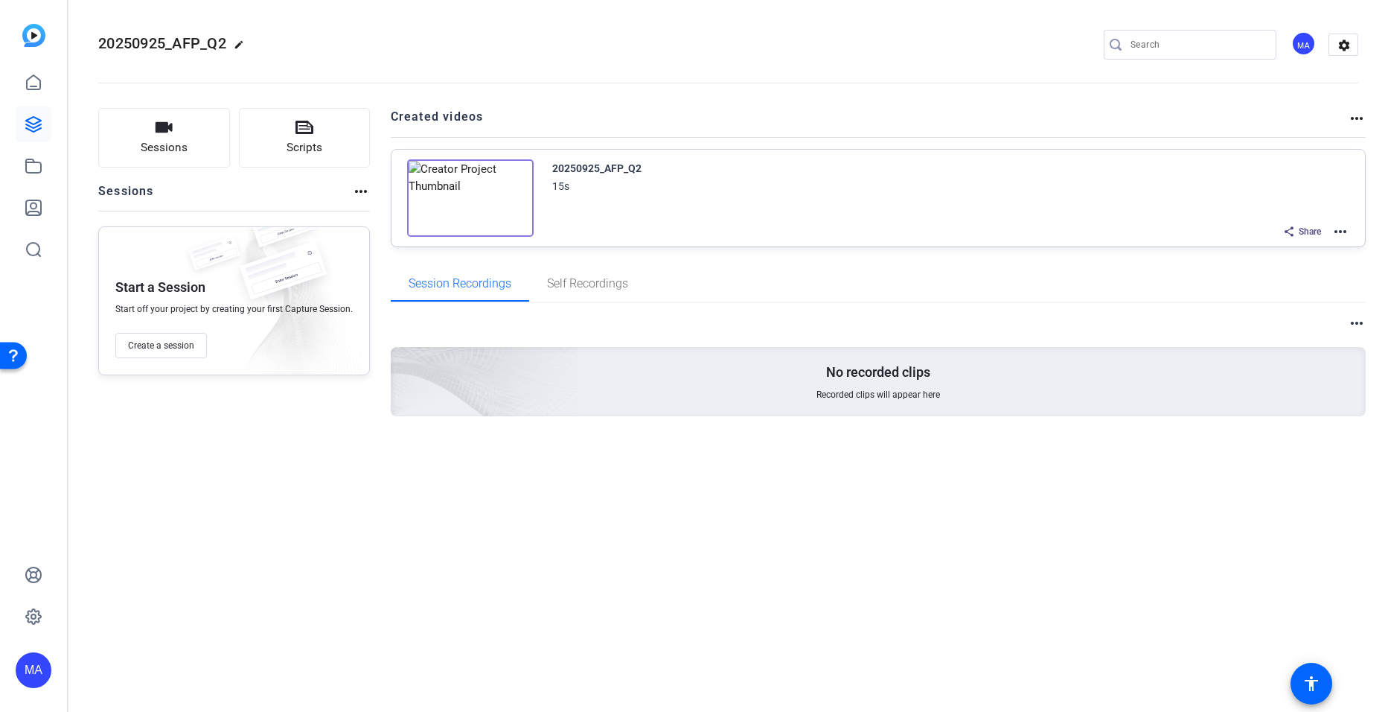
click at [1338, 228] on mat-icon "more_horiz" at bounding box center [1341, 232] width 18 height 18
click at [1257, 361] on span "Download Video" at bounding box center [1285, 361] width 103 height 18
click at [1332, 231] on mat-icon "more_horiz" at bounding box center [1341, 232] width 18 height 18
click at [1279, 249] on span "Edit in Creator" at bounding box center [1285, 249] width 103 height 18
click at [40, 132] on icon at bounding box center [34, 124] width 18 height 18
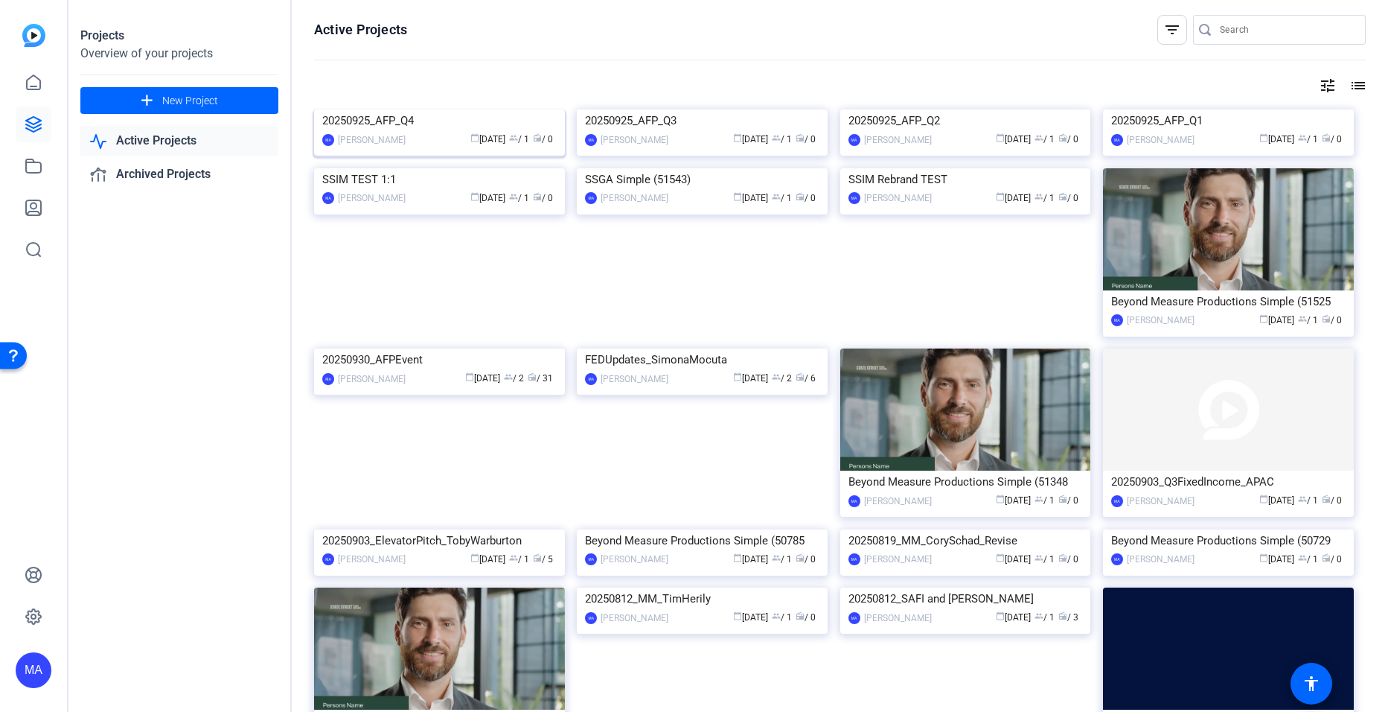
click at [395, 132] on div "20250925_AFP_Q4" at bounding box center [439, 120] width 234 height 22
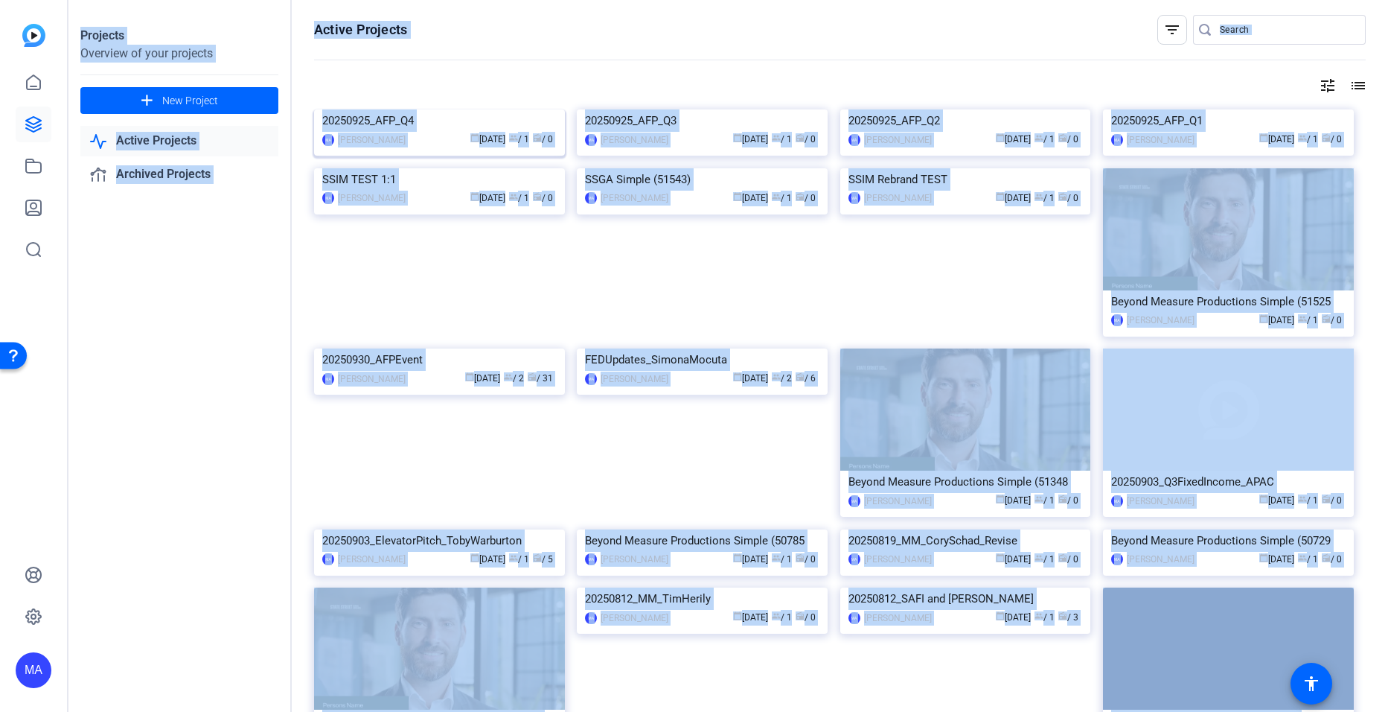
click at [395, 241] on div "Projects Overview of your projects add New Project Active Projects Archived Pro…" at bounding box center [728, 356] width 1320 height 712
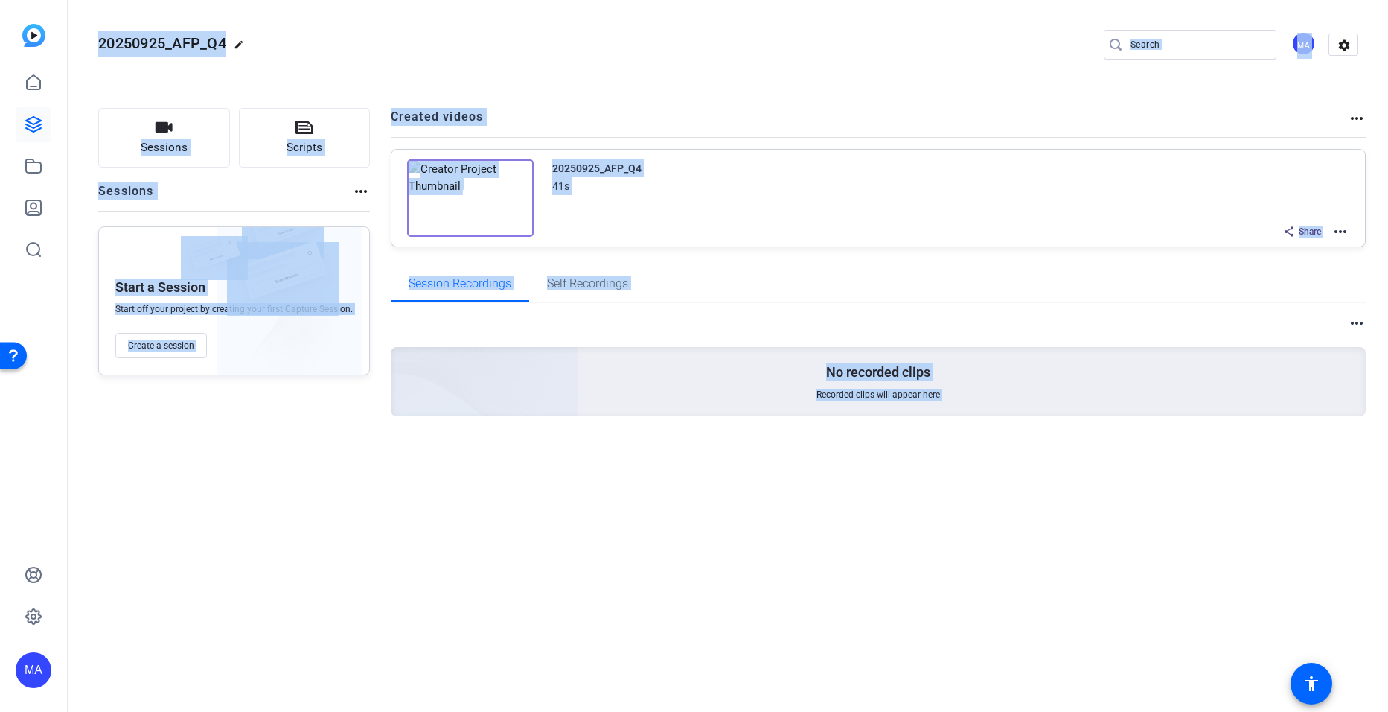
click at [793, 528] on div "20250925_AFP_Q4 edit MA settings Sessions Scripts Sessions more_horiz Start a S…" at bounding box center [728, 356] width 1320 height 712
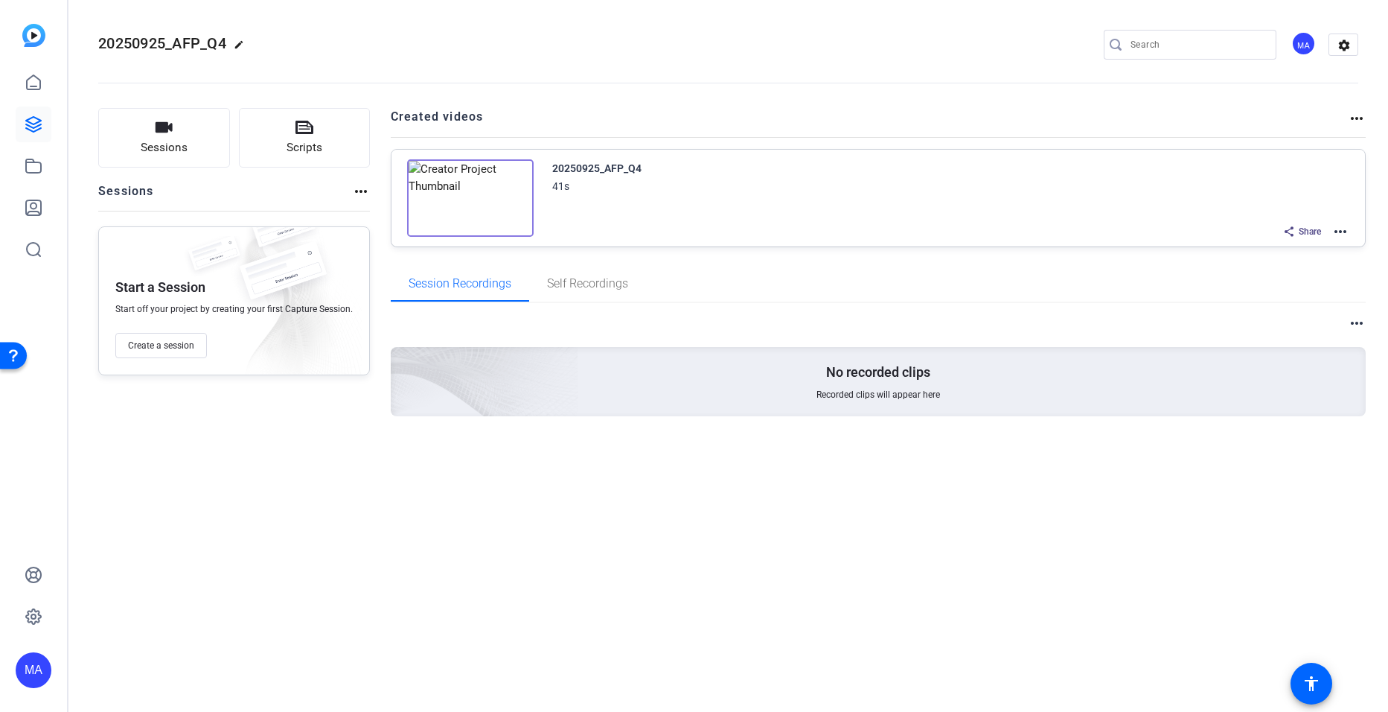
click at [1335, 228] on mat-icon "more_horiz" at bounding box center [1341, 232] width 18 height 18
click at [1266, 356] on span "Download Video" at bounding box center [1285, 361] width 103 height 18
click at [1340, 228] on mat-icon "more_horiz" at bounding box center [1341, 232] width 18 height 18
click at [1256, 250] on span "Edit in Creator" at bounding box center [1285, 249] width 103 height 18
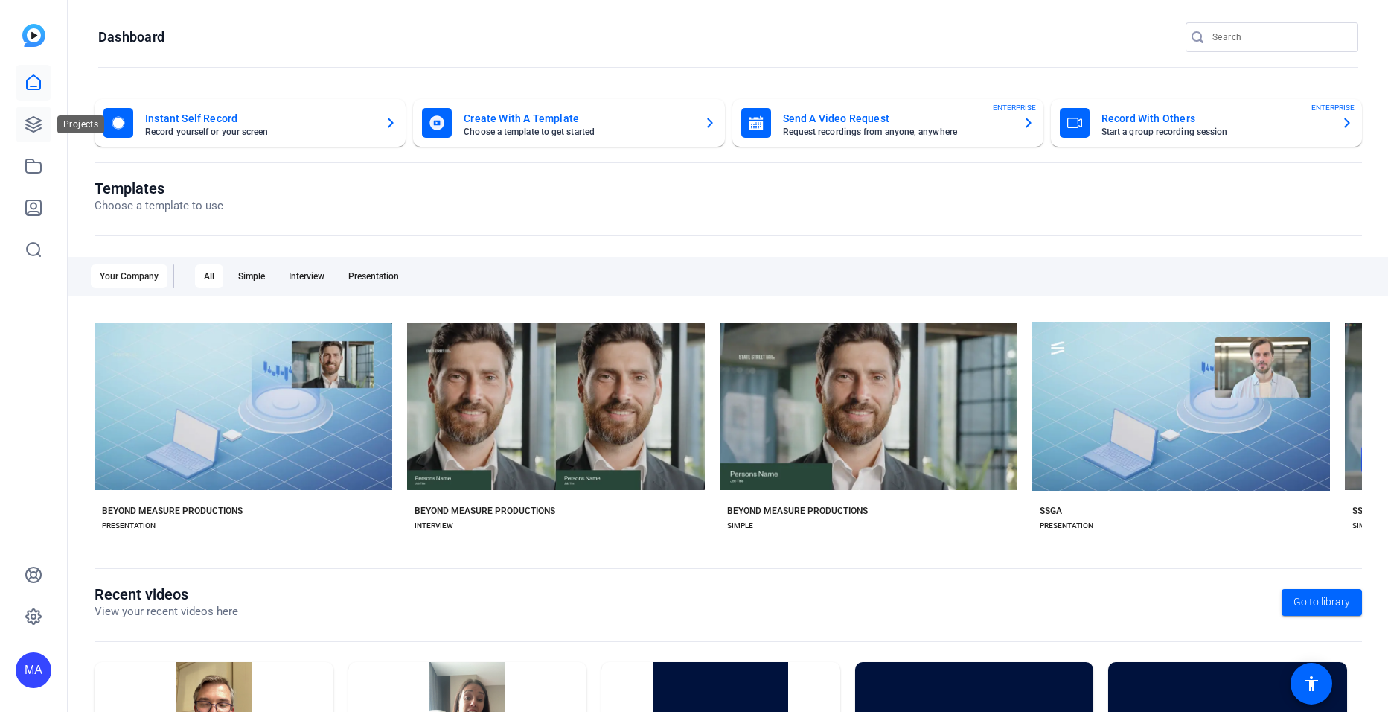
click at [34, 127] on icon at bounding box center [33, 124] width 15 height 15
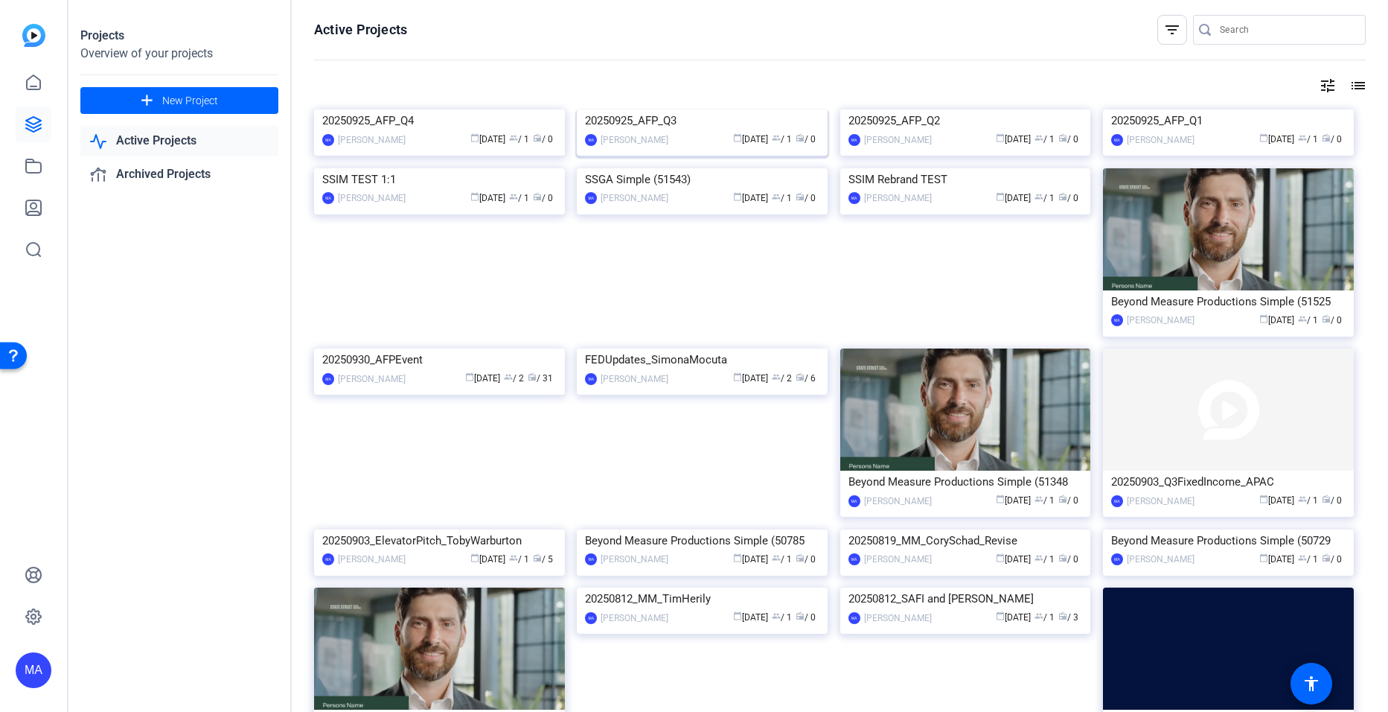
click at [698, 109] on img at bounding box center [702, 109] width 251 height 0
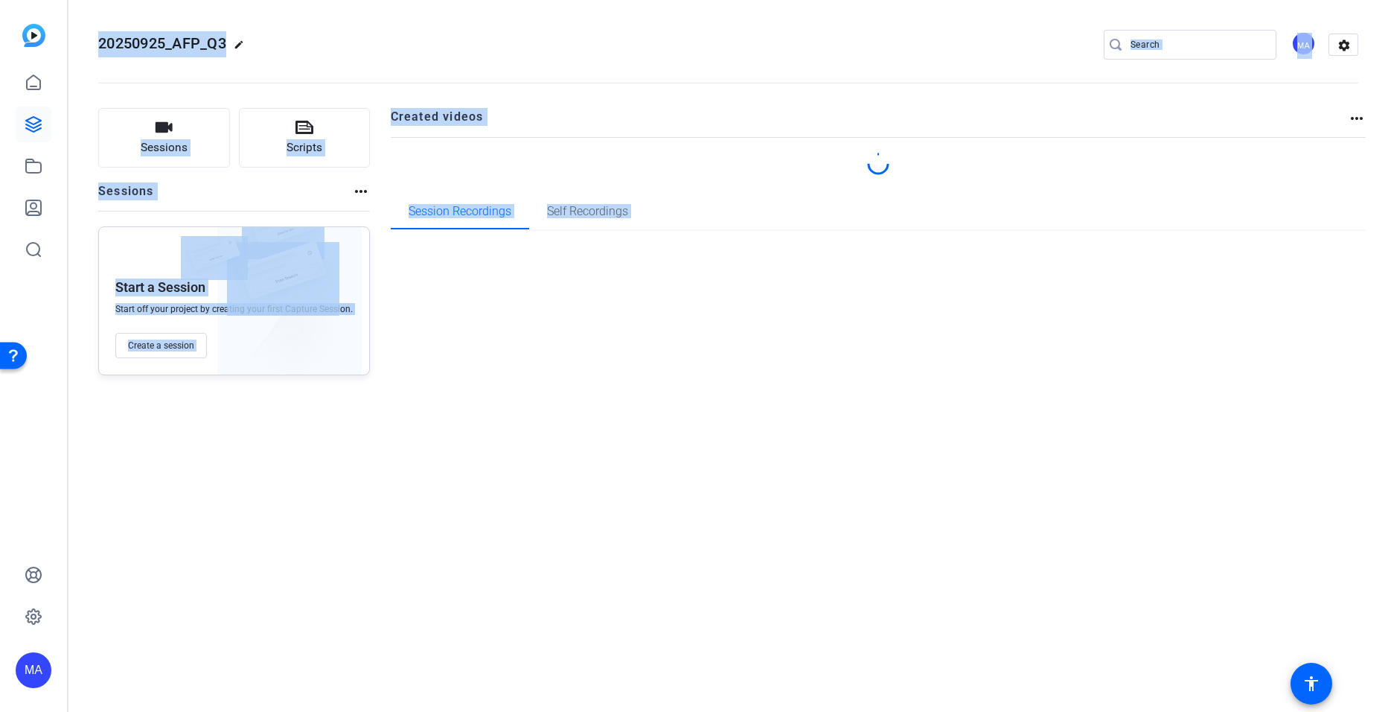
click at [698, 217] on div "20250925_AFP_Q3 edit MA settings Sessions Scripts Sessions more_horiz Start a S…" at bounding box center [728, 356] width 1320 height 712
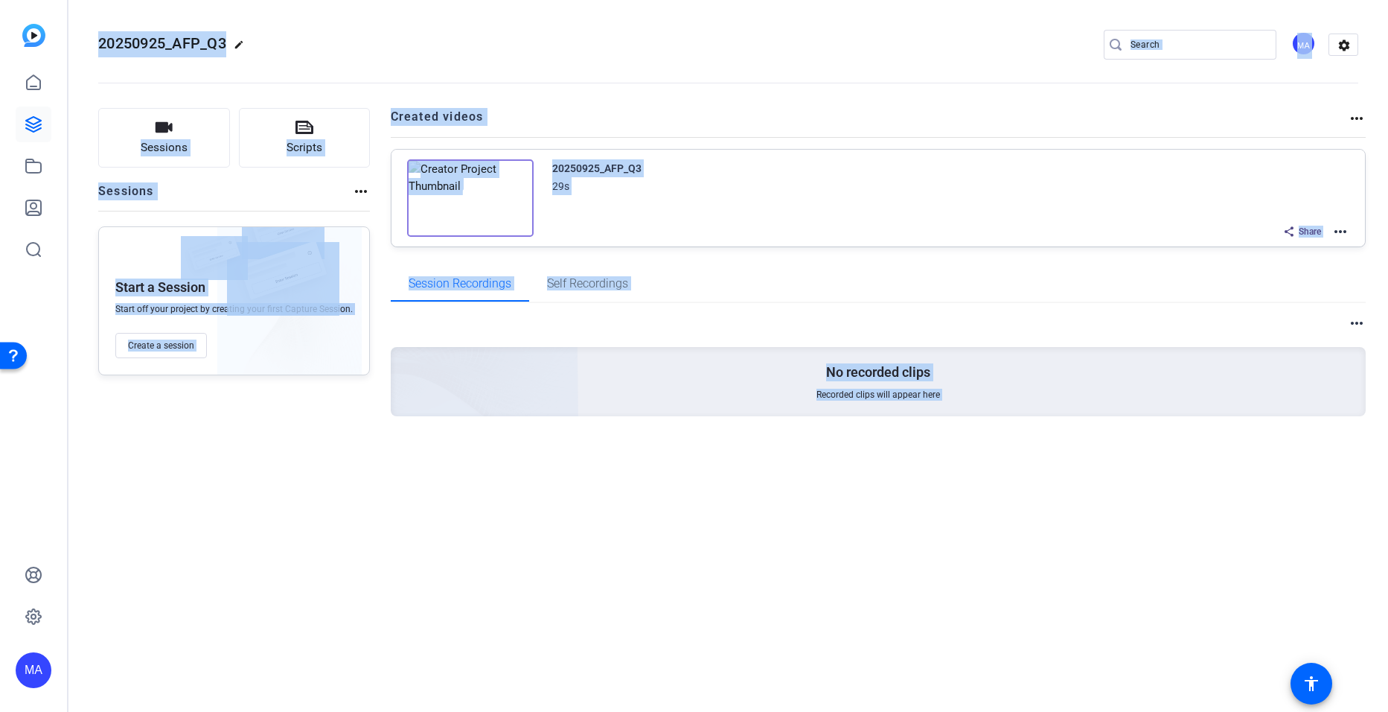
click at [1345, 239] on mat-icon "more_horiz" at bounding box center [1341, 232] width 18 height 18
click at [1270, 363] on span "Download Video" at bounding box center [1285, 361] width 103 height 18
click at [1348, 234] on mat-icon "more_horiz" at bounding box center [1341, 232] width 18 height 18
click at [1253, 252] on span "Edit in Creator" at bounding box center [1285, 249] width 103 height 18
click at [35, 132] on icon at bounding box center [33, 124] width 15 height 15
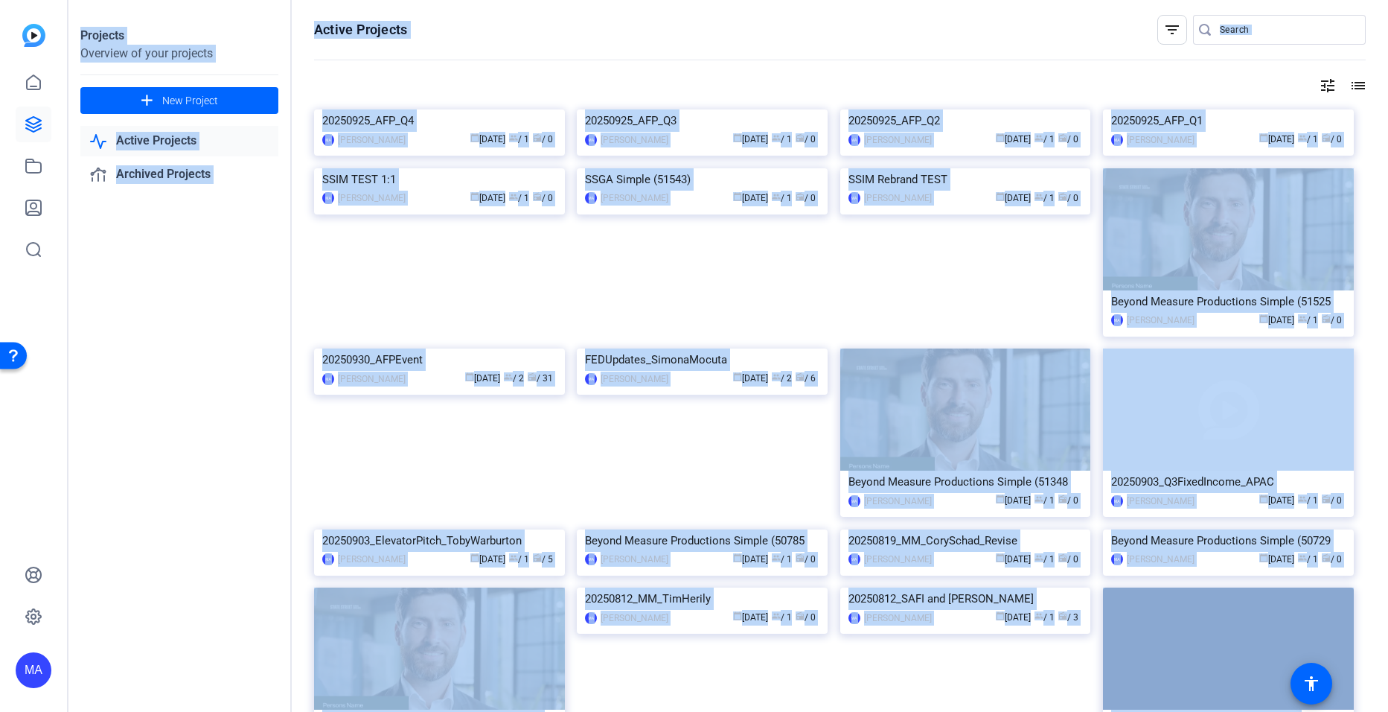
click at [611, 60] on openreel-divider-bar at bounding box center [840, 61] width 1052 height 32
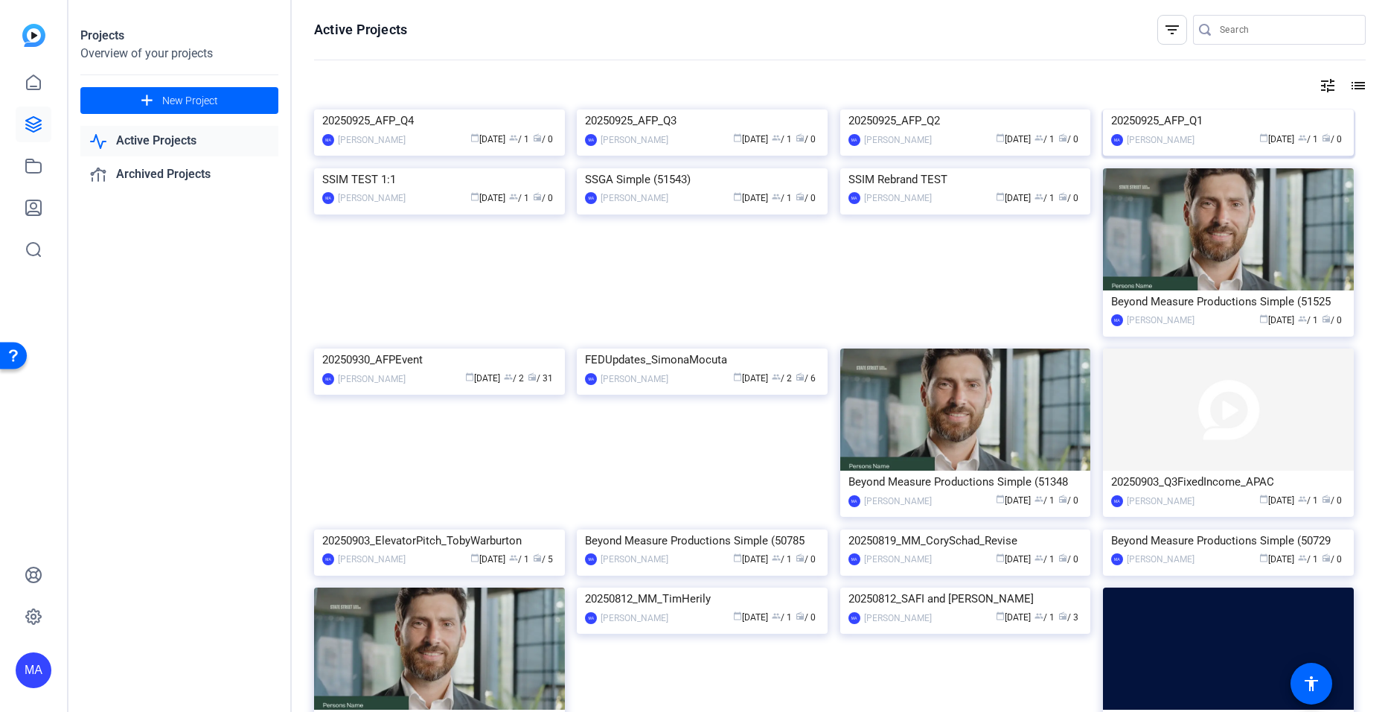
click at [1202, 109] on img at bounding box center [1228, 109] width 251 height 0
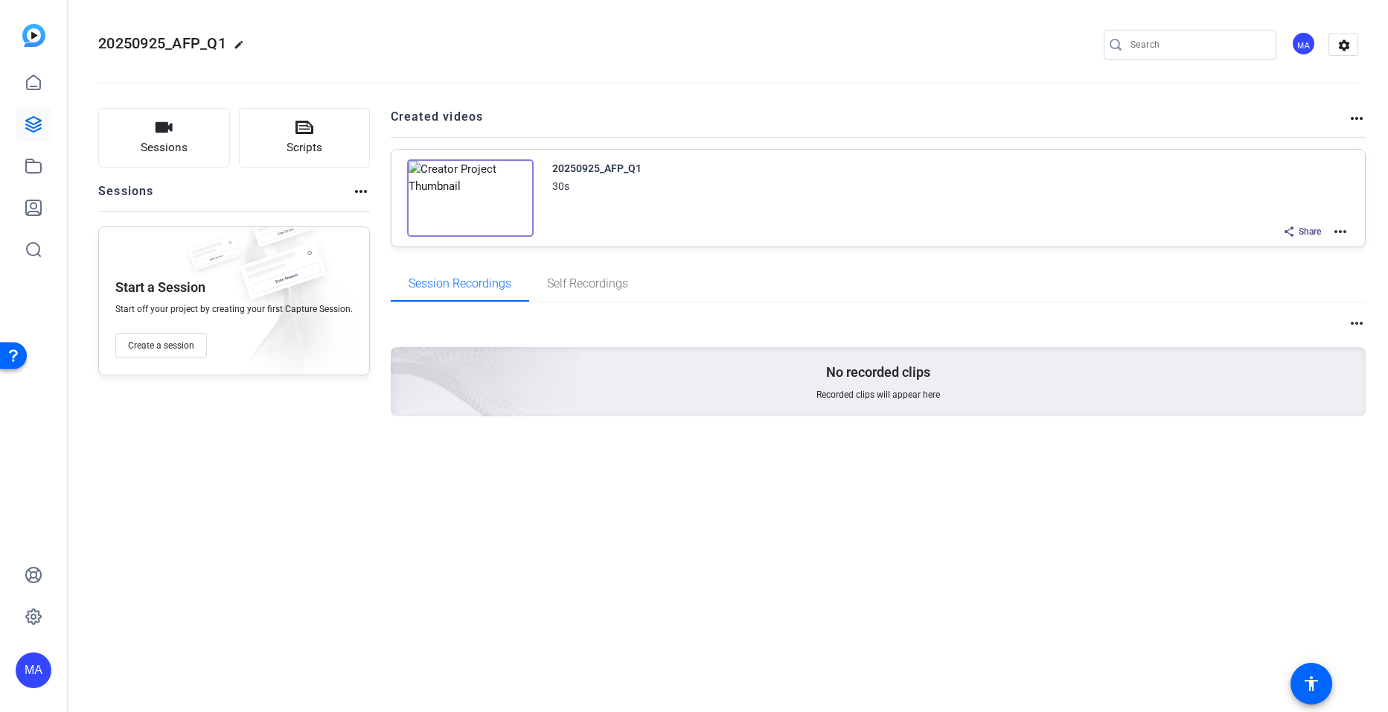
click at [1342, 237] on mat-icon "more_horiz" at bounding box center [1341, 232] width 18 height 18
click at [1259, 357] on span "Download Video" at bounding box center [1285, 361] width 103 height 18
drag, startPoint x: 1341, startPoint y: 280, endPoint x: 1346, endPoint y: 232, distance: 47.8
click at [1346, 232] on div "Created videos more_horiz 20250925_AFP_Q1 30s Share more_horiz Session Recordin…" at bounding box center [879, 286] width 976 height 356
click at [1346, 232] on mat-icon "more_horiz" at bounding box center [1341, 232] width 18 height 18
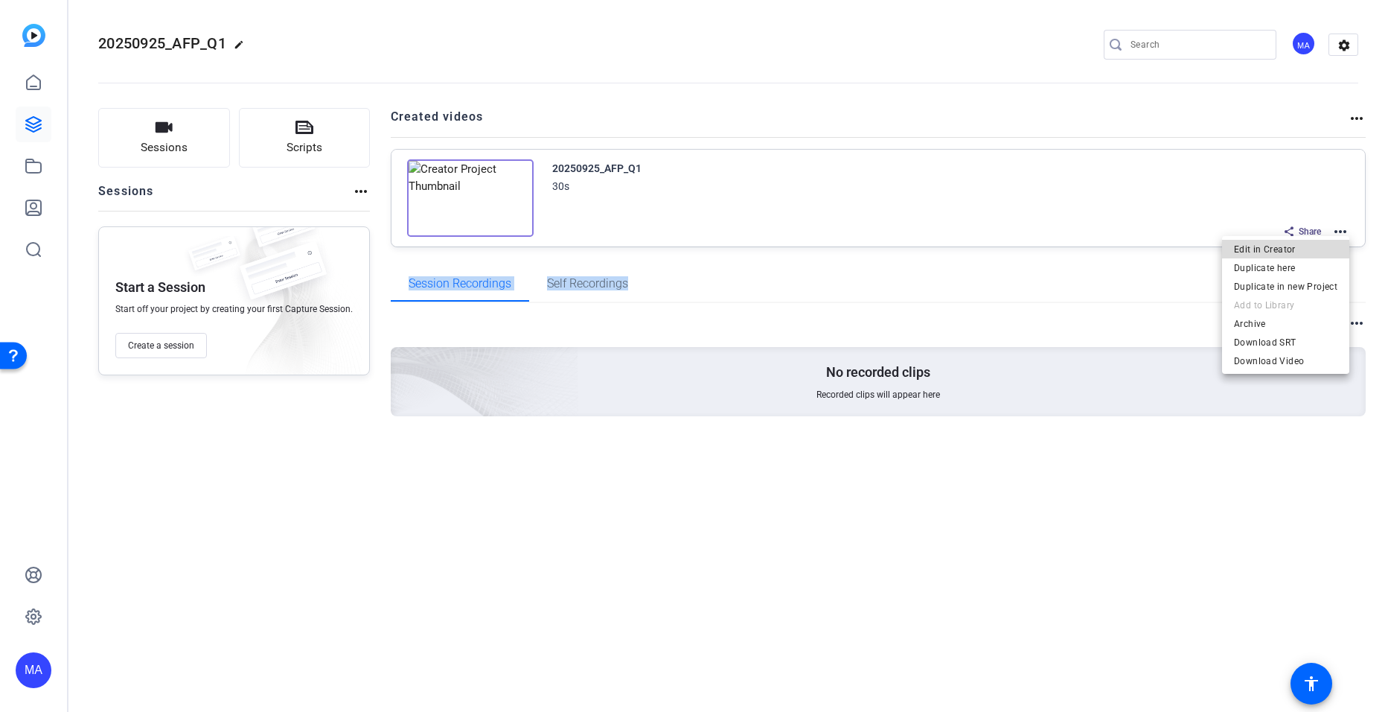
click at [1288, 246] on span "Edit in Creator" at bounding box center [1285, 249] width 103 height 18
